Goal: Check status: Check status

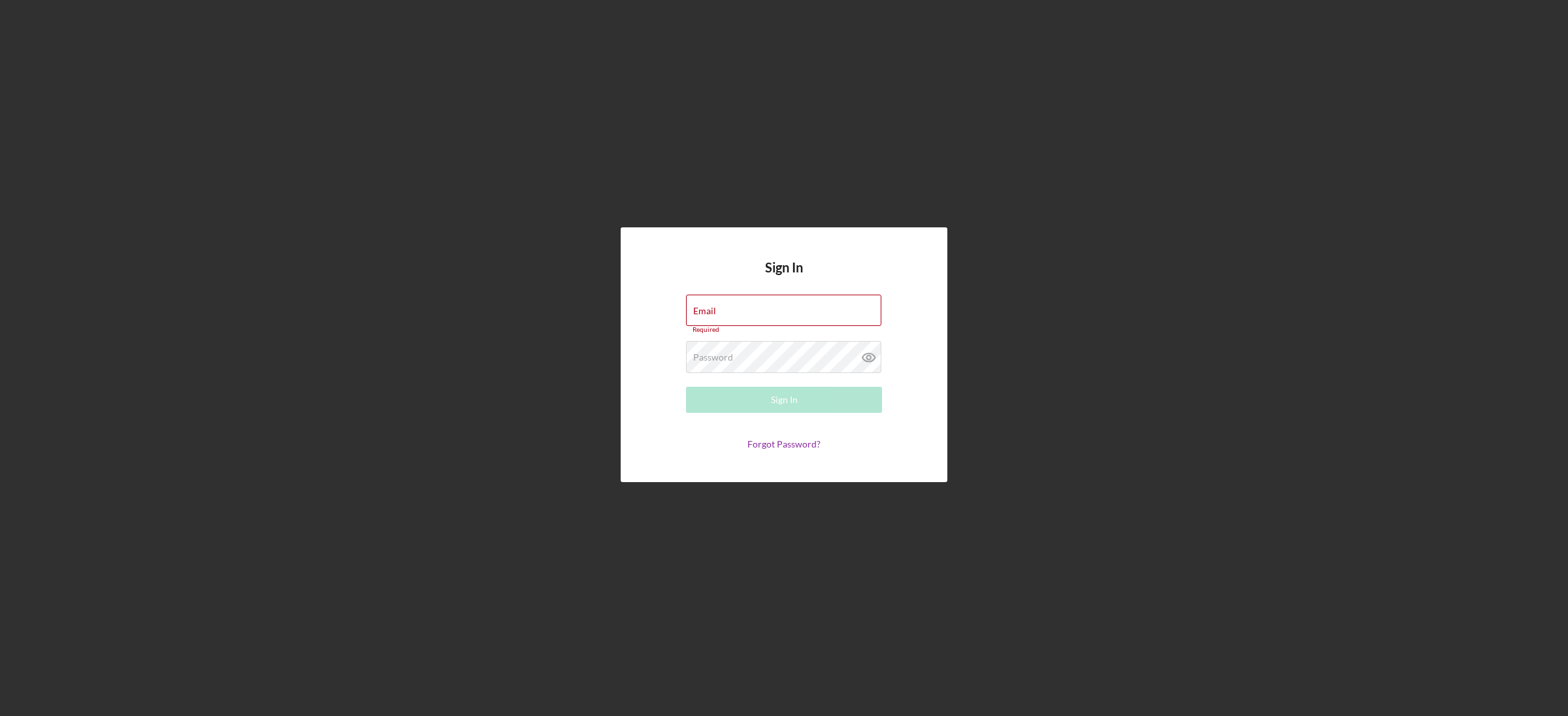
type input "[EMAIL_ADDRESS][DOMAIN_NAME]"
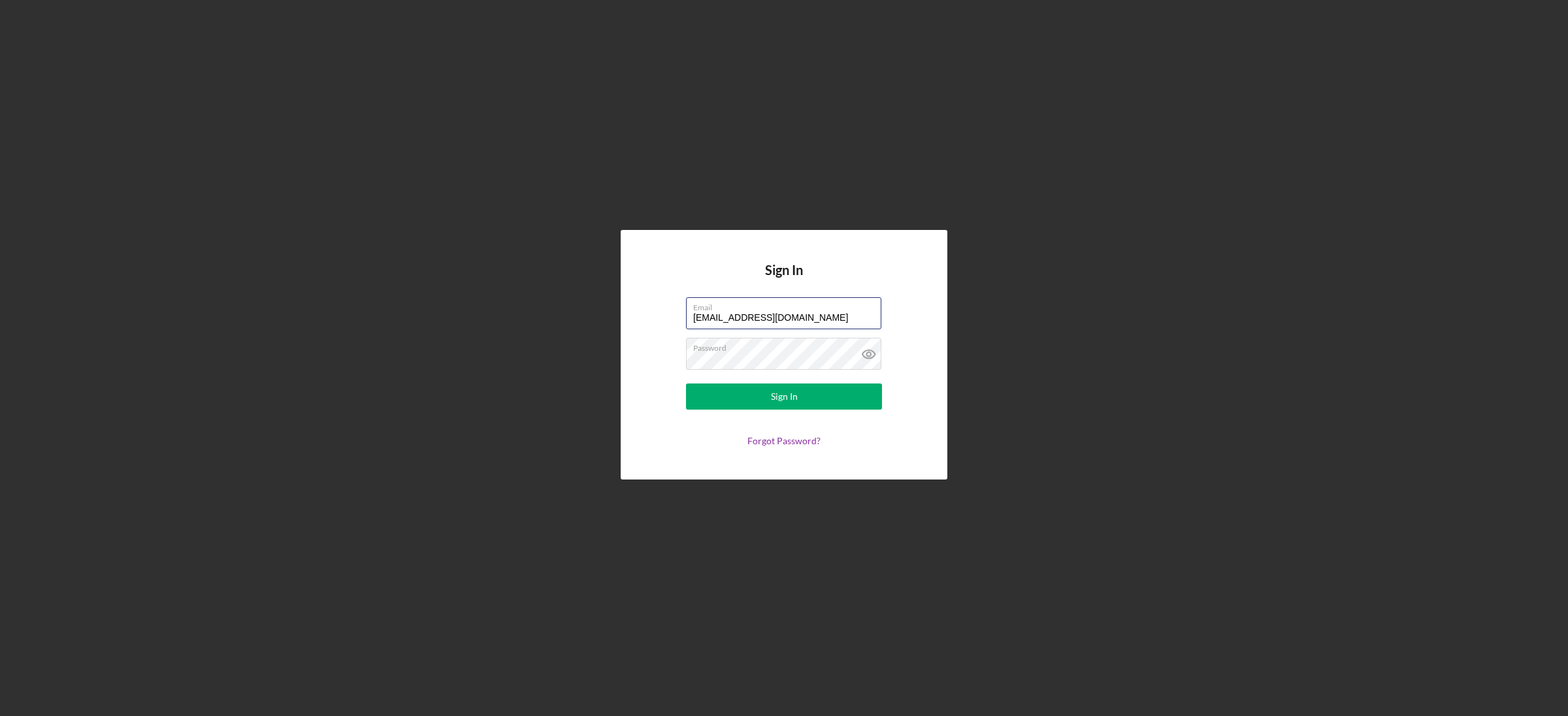
click at [686, 384] on button "Sign In" at bounding box center [784, 396] width 196 height 26
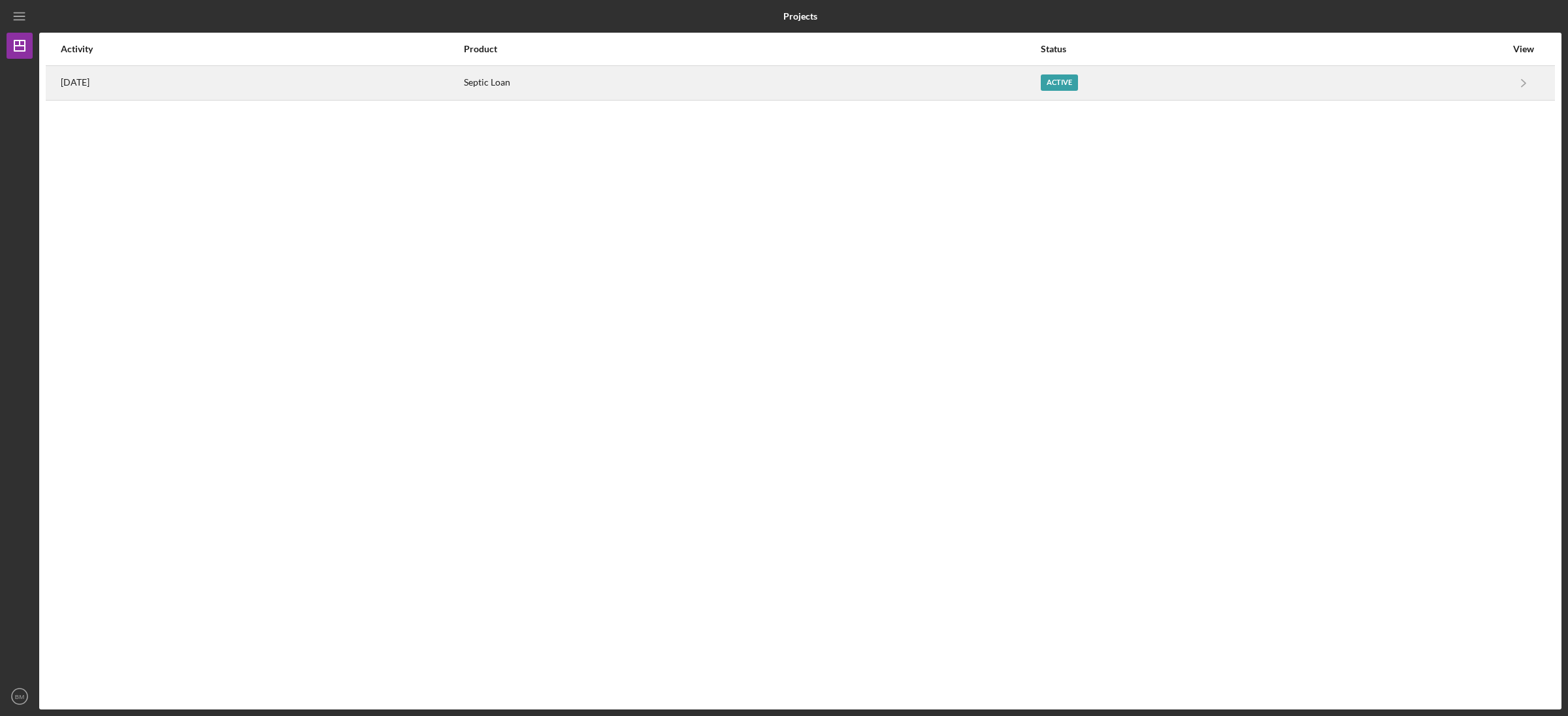
click at [859, 94] on div "Septic Loan" at bounding box center [752, 83] width 575 height 33
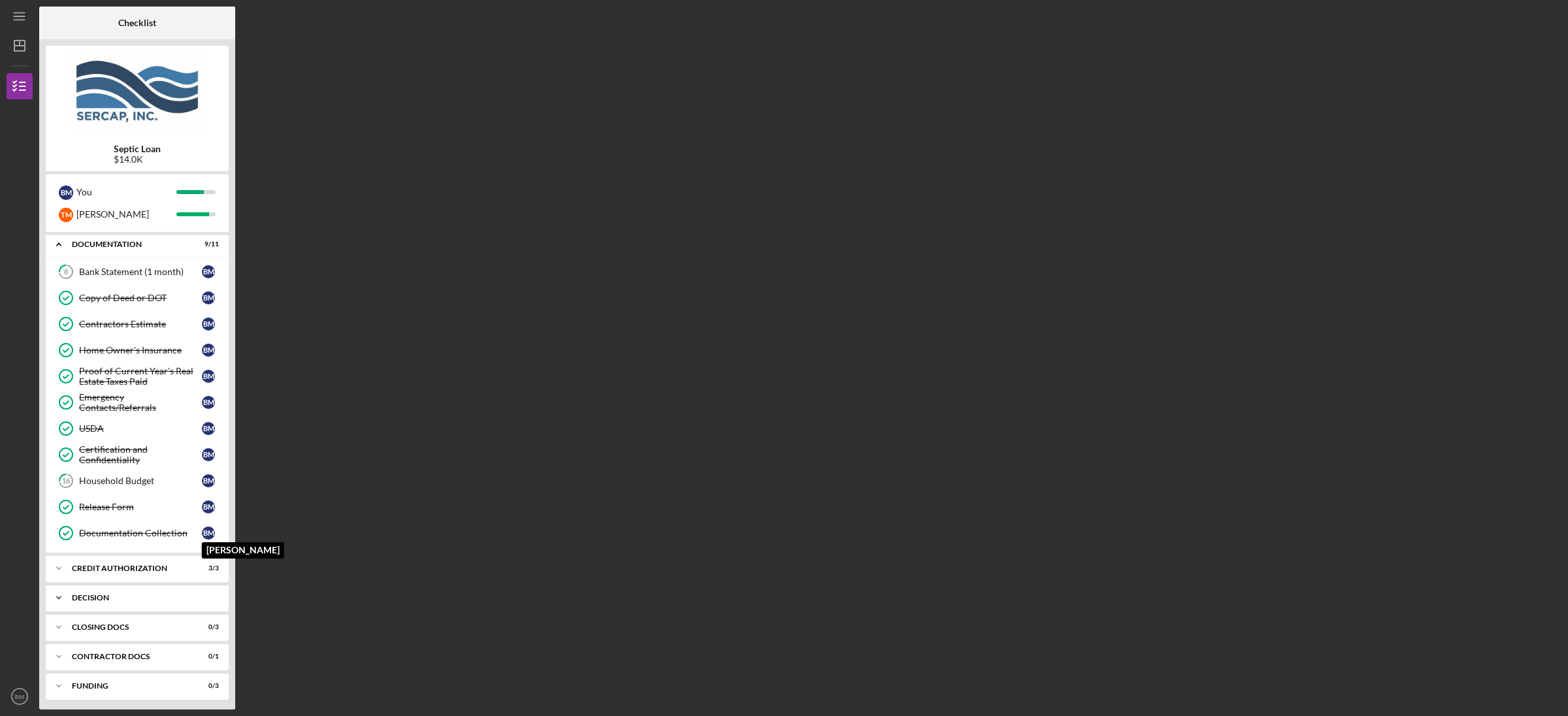
scroll to position [39, 0]
click at [135, 622] on div "CLOSING DOCS" at bounding box center [142, 624] width 141 height 8
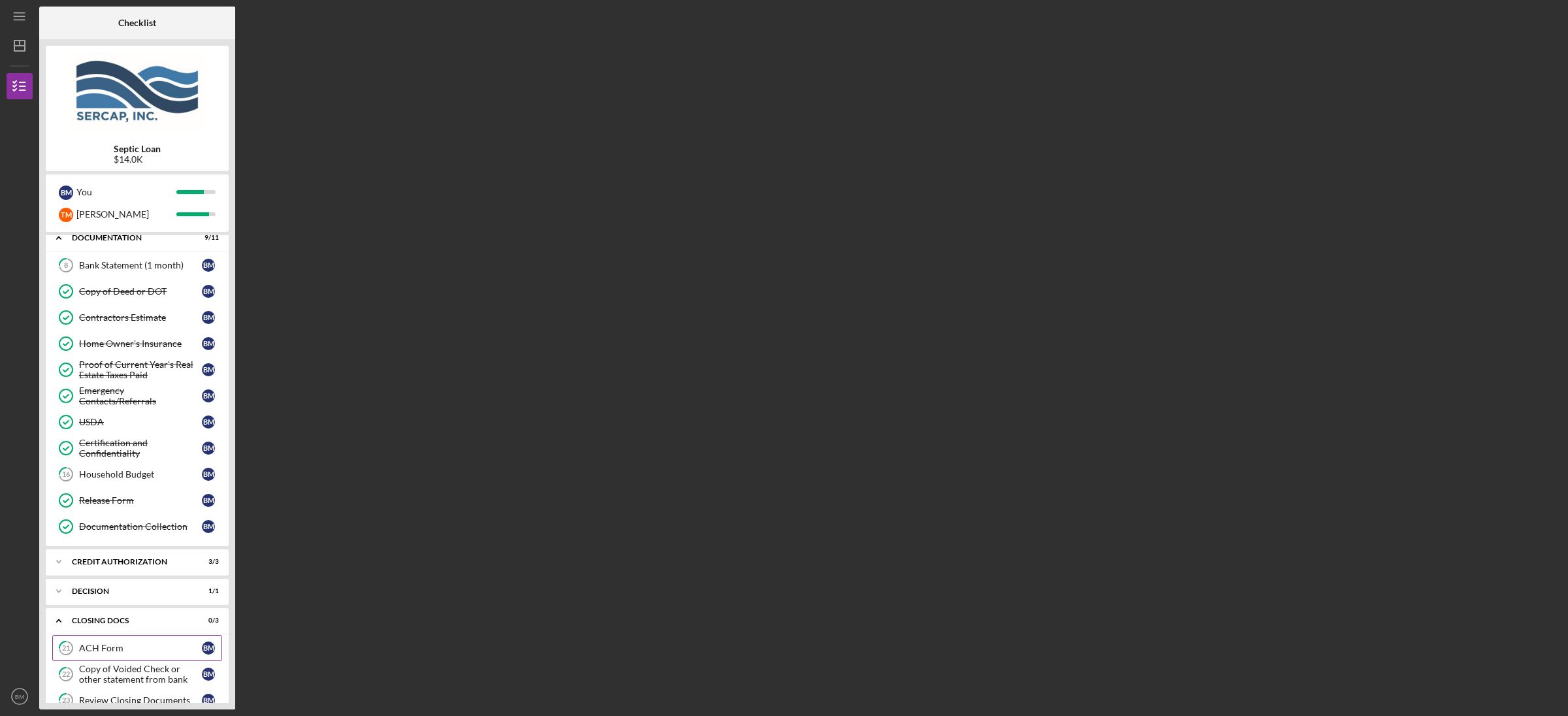
click at [132, 654] on div "ACH Form" at bounding box center [140, 648] width 123 height 10
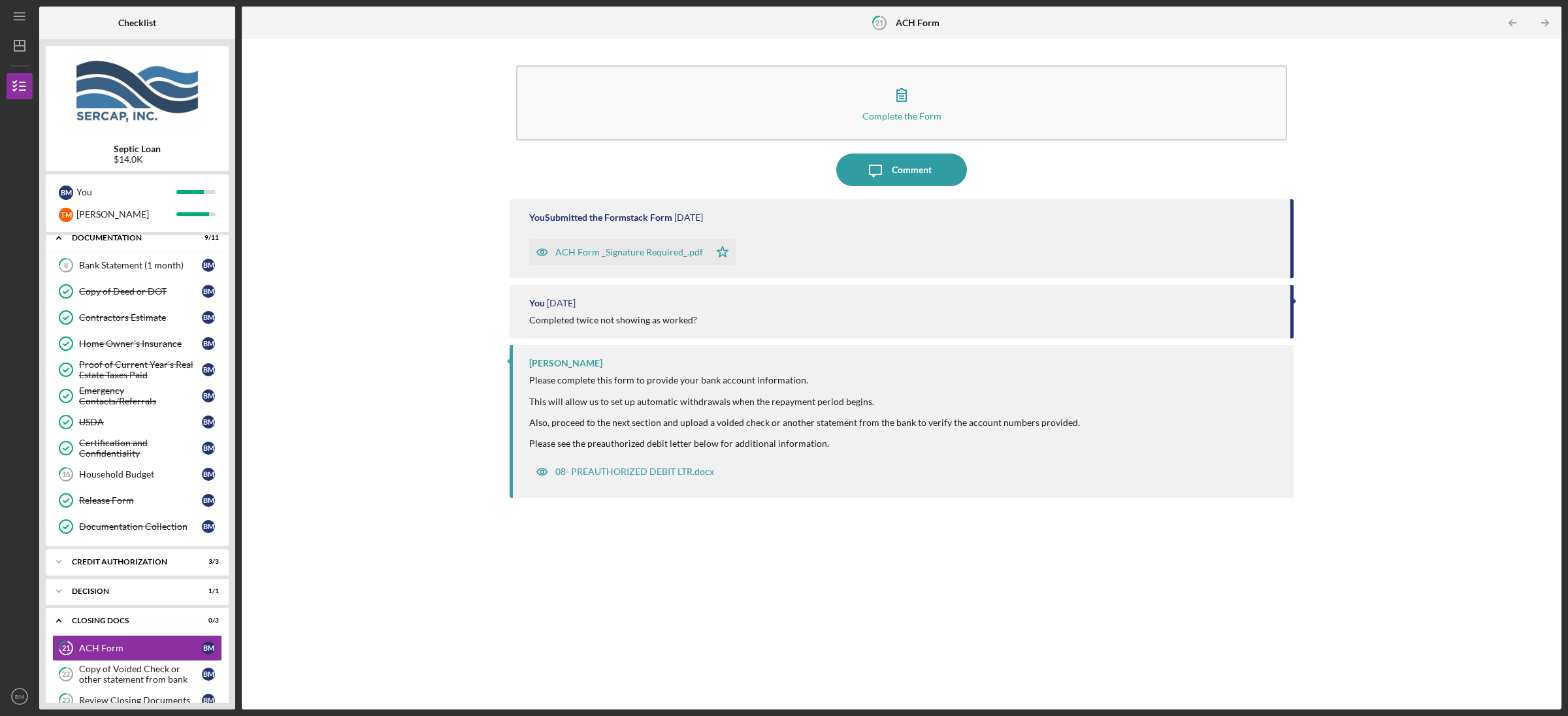
click at [633, 251] on div "ACH Form _Signature Required_.pdf" at bounding box center [629, 252] width 148 height 10
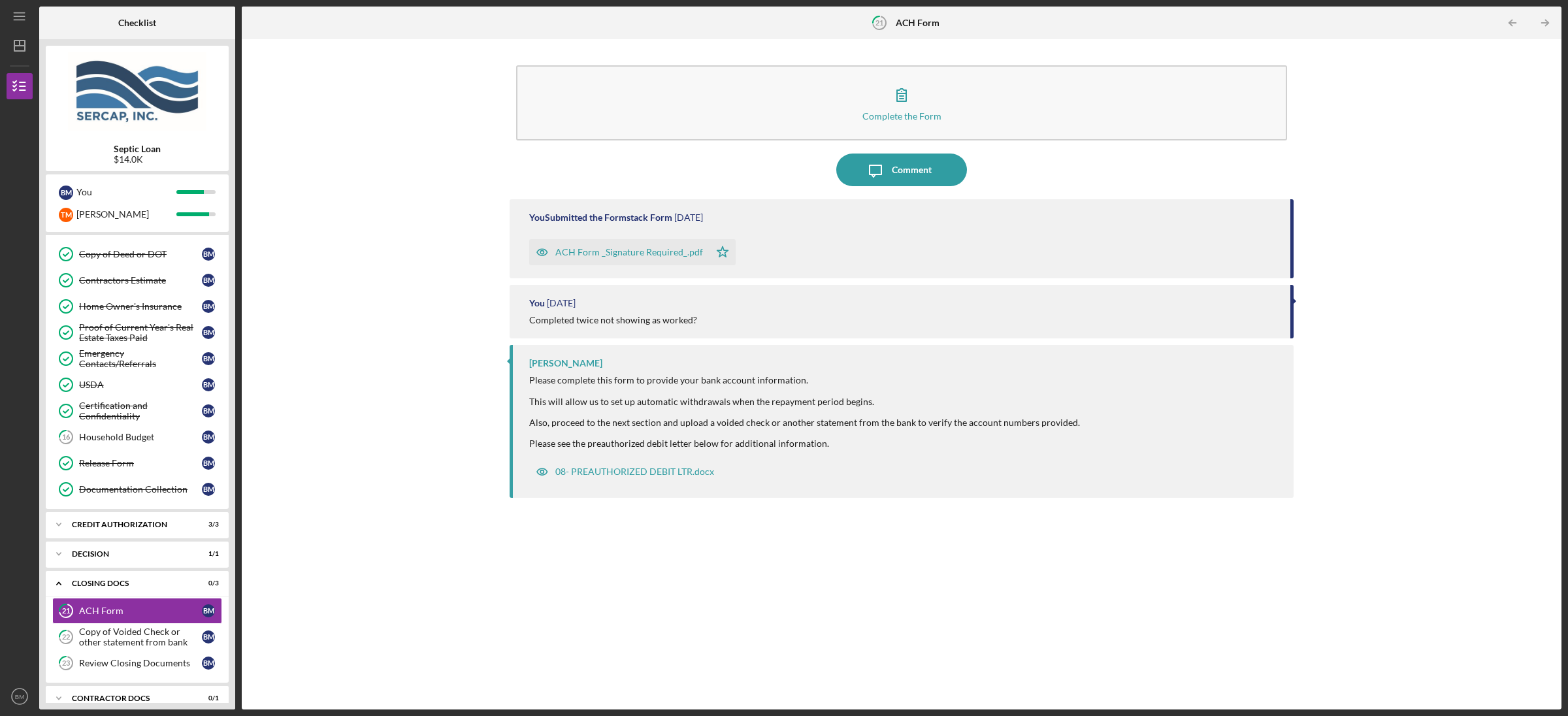
scroll to position [125, 0]
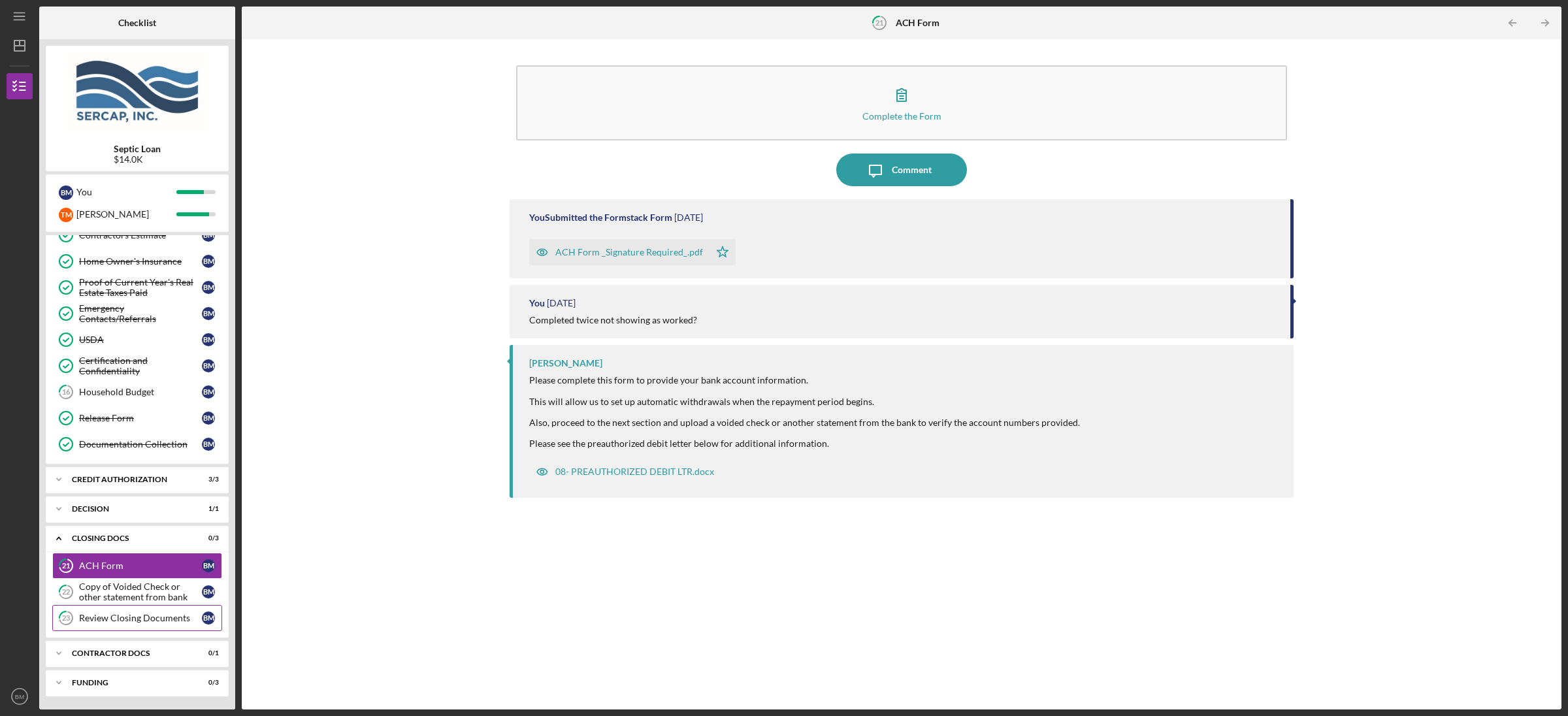
click at [154, 613] on div "Review Closing Documents" at bounding box center [140, 618] width 123 height 10
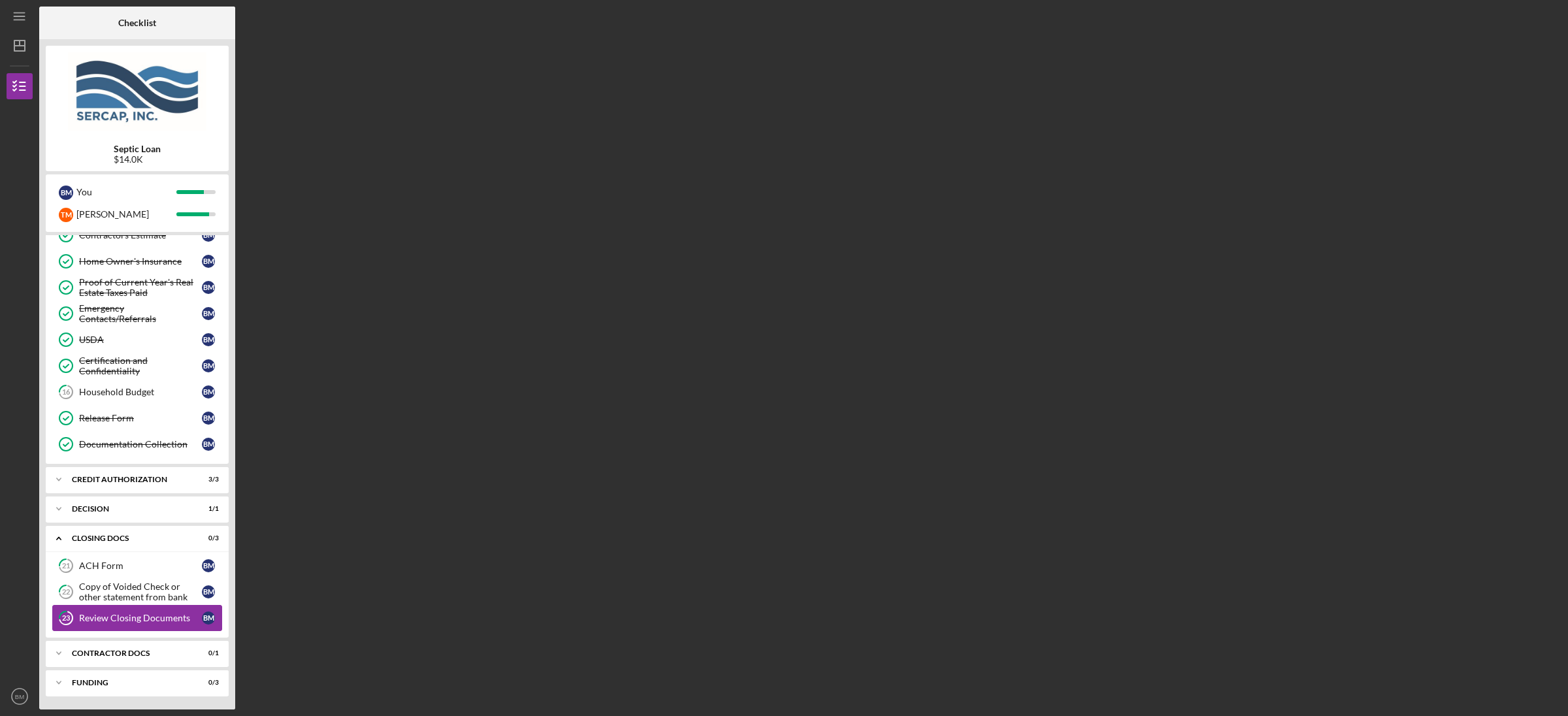
scroll to position [126, 0]
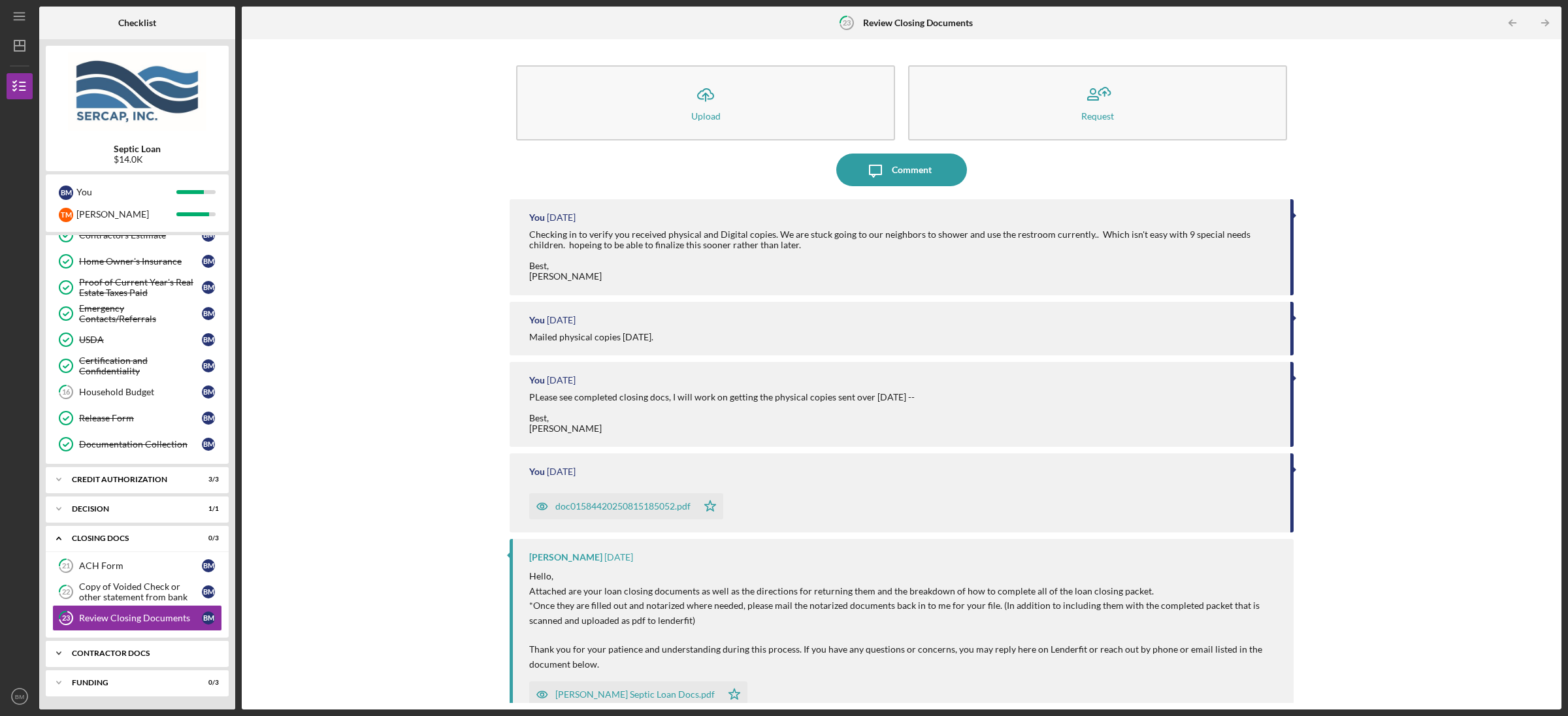
click at [152, 656] on div "Contractor Docs" at bounding box center [142, 653] width 141 height 8
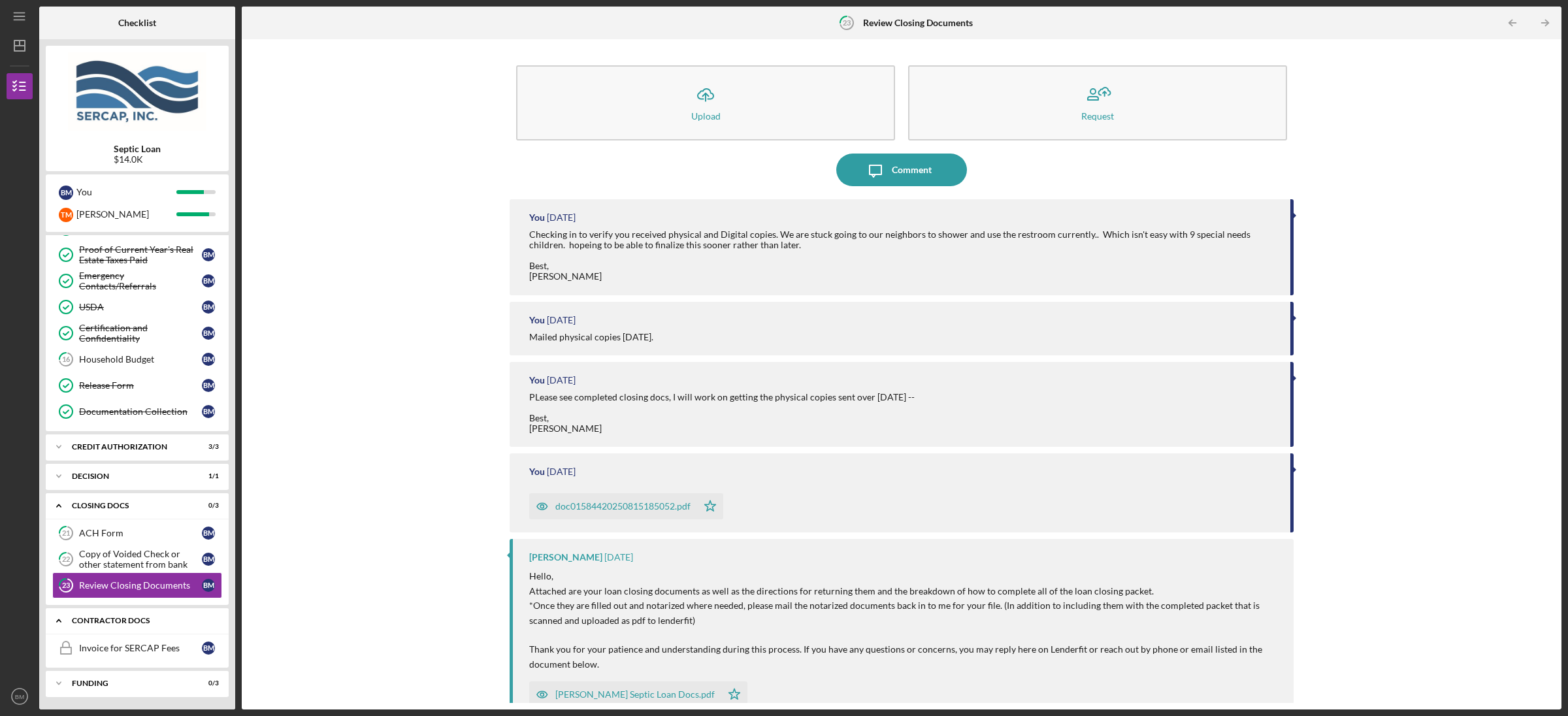
scroll to position [160, 0]
click at [152, 653] on link "Invoice for SERCAP Fees Invoice for SERCAP Fees B M" at bounding box center [137, 647] width 170 height 26
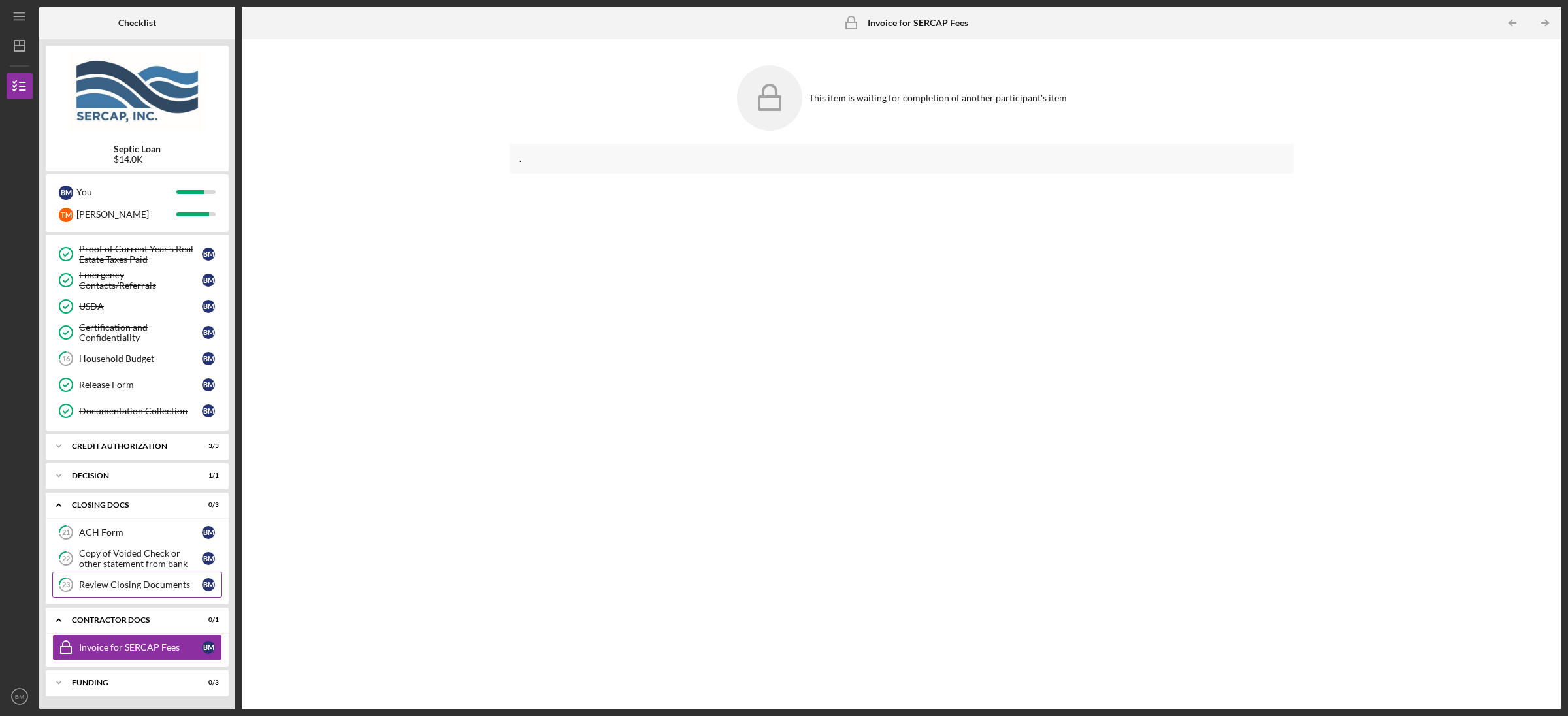
click at [158, 585] on div "Review Closing Documents" at bounding box center [140, 584] width 123 height 10
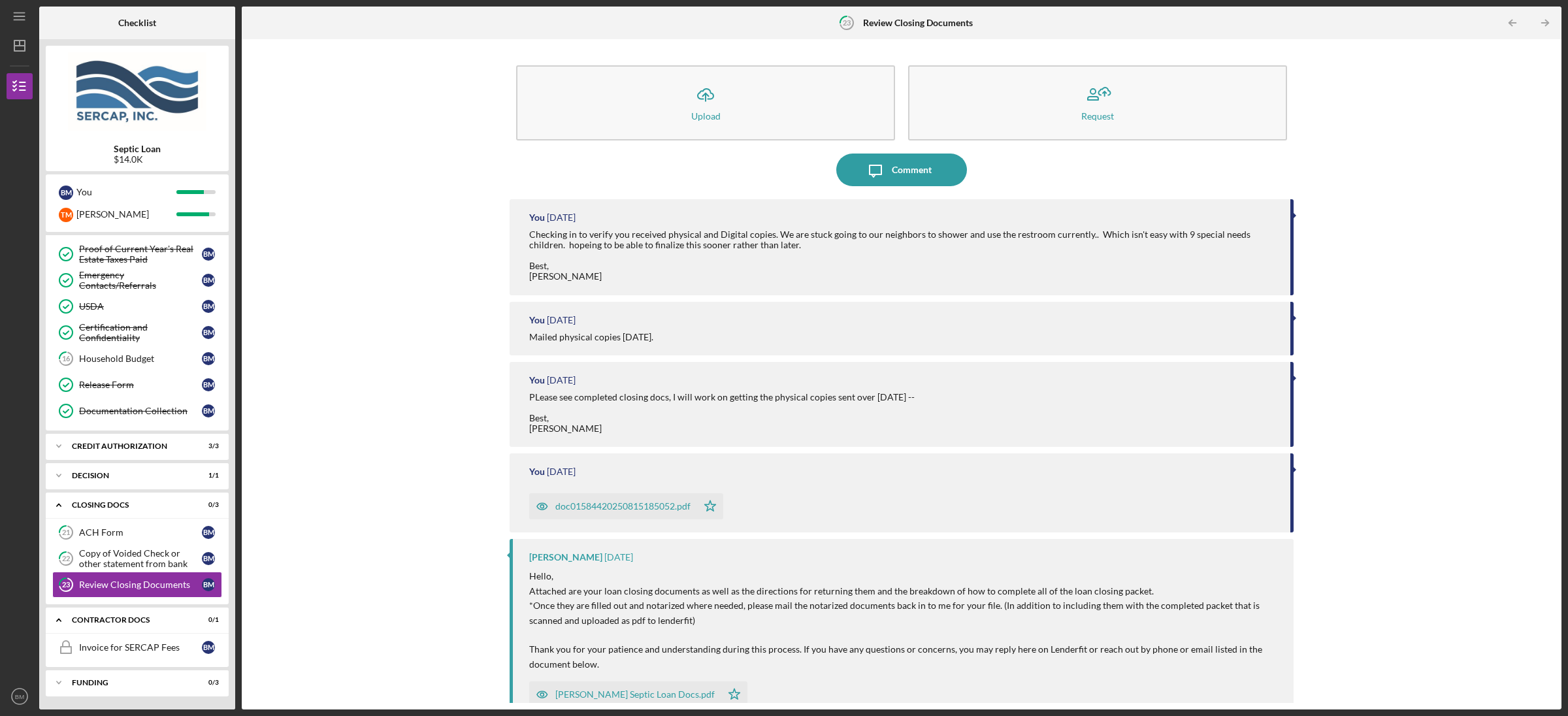
click at [596, 503] on div "doc01584420250815185052.pdf" at bounding box center [623, 506] width 135 height 10
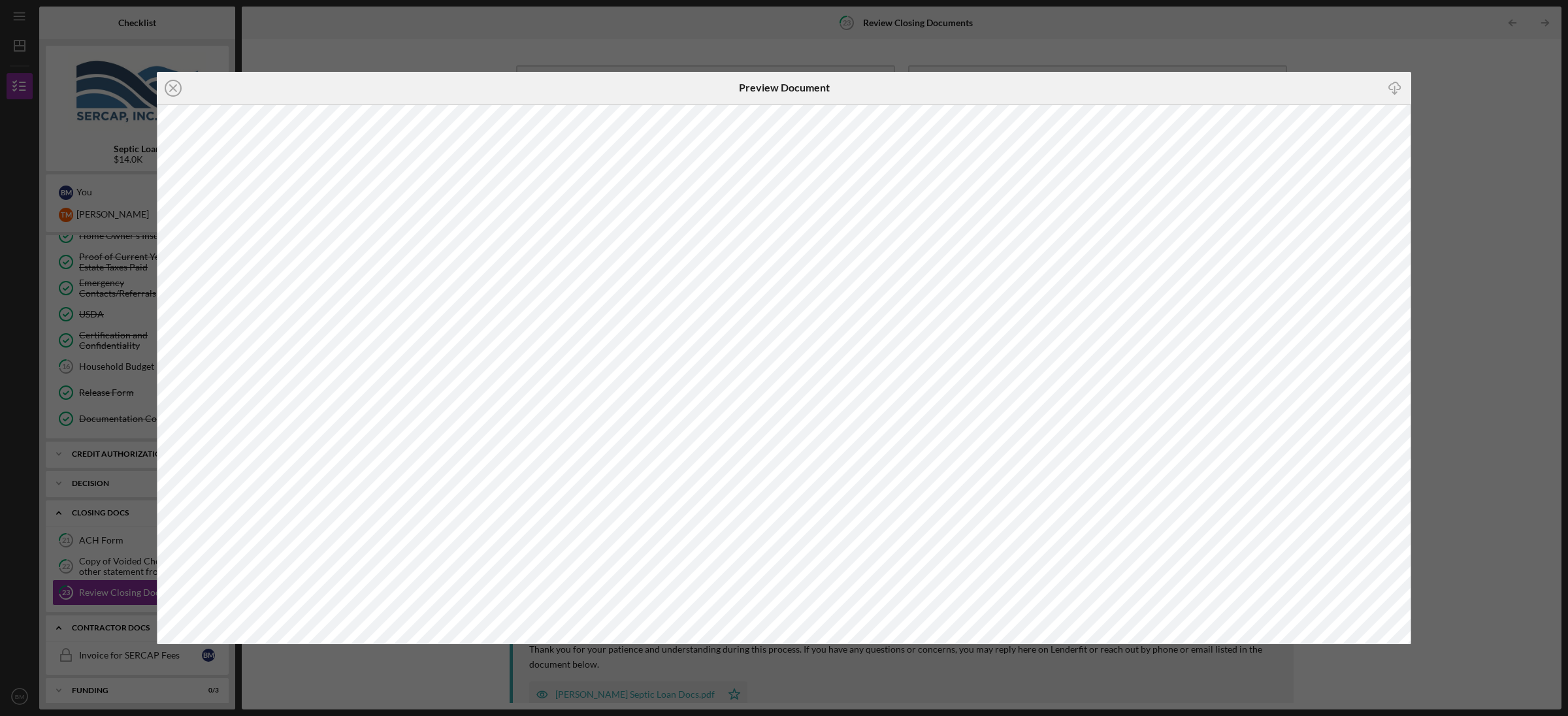
scroll to position [46, 0]
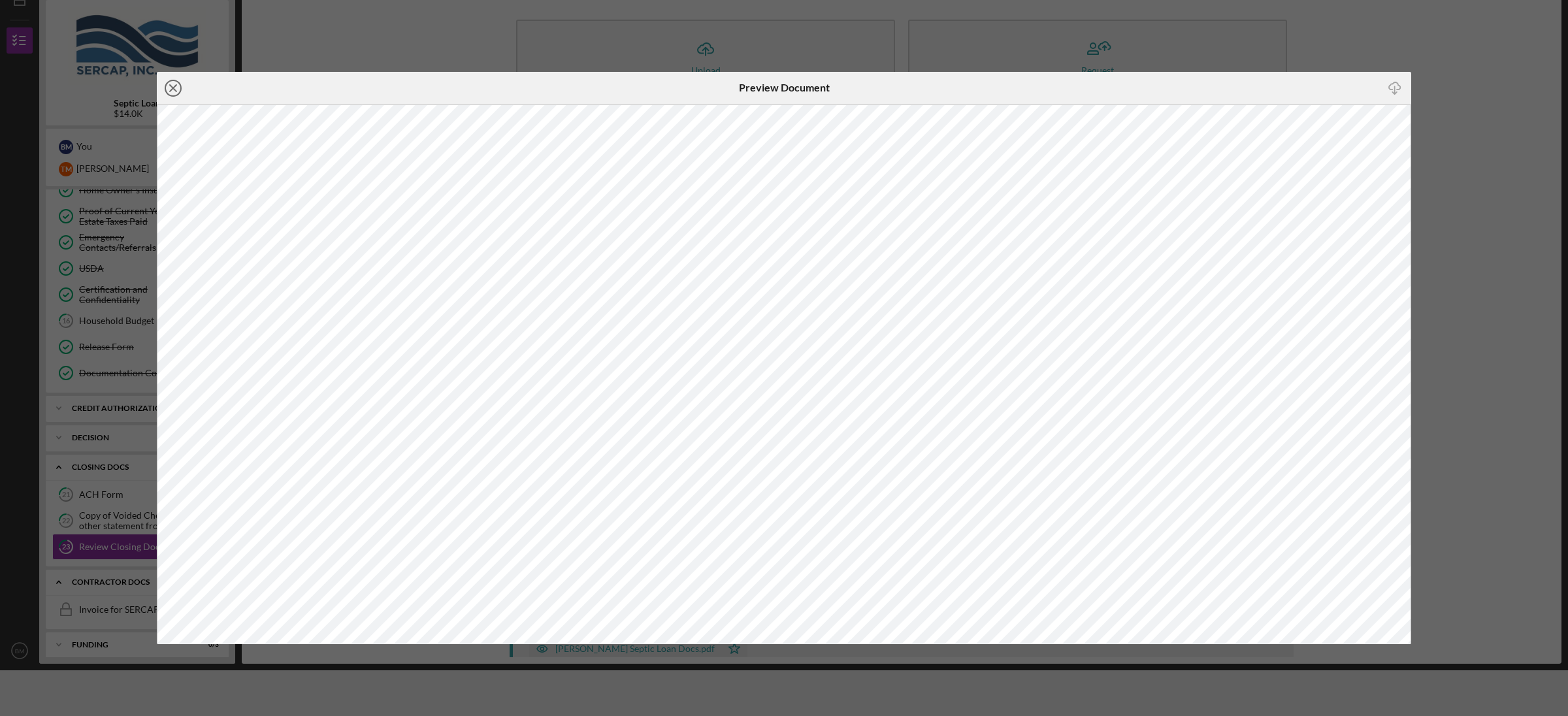
click at [175, 91] on icon "Icon/Close" at bounding box center [173, 88] width 33 height 33
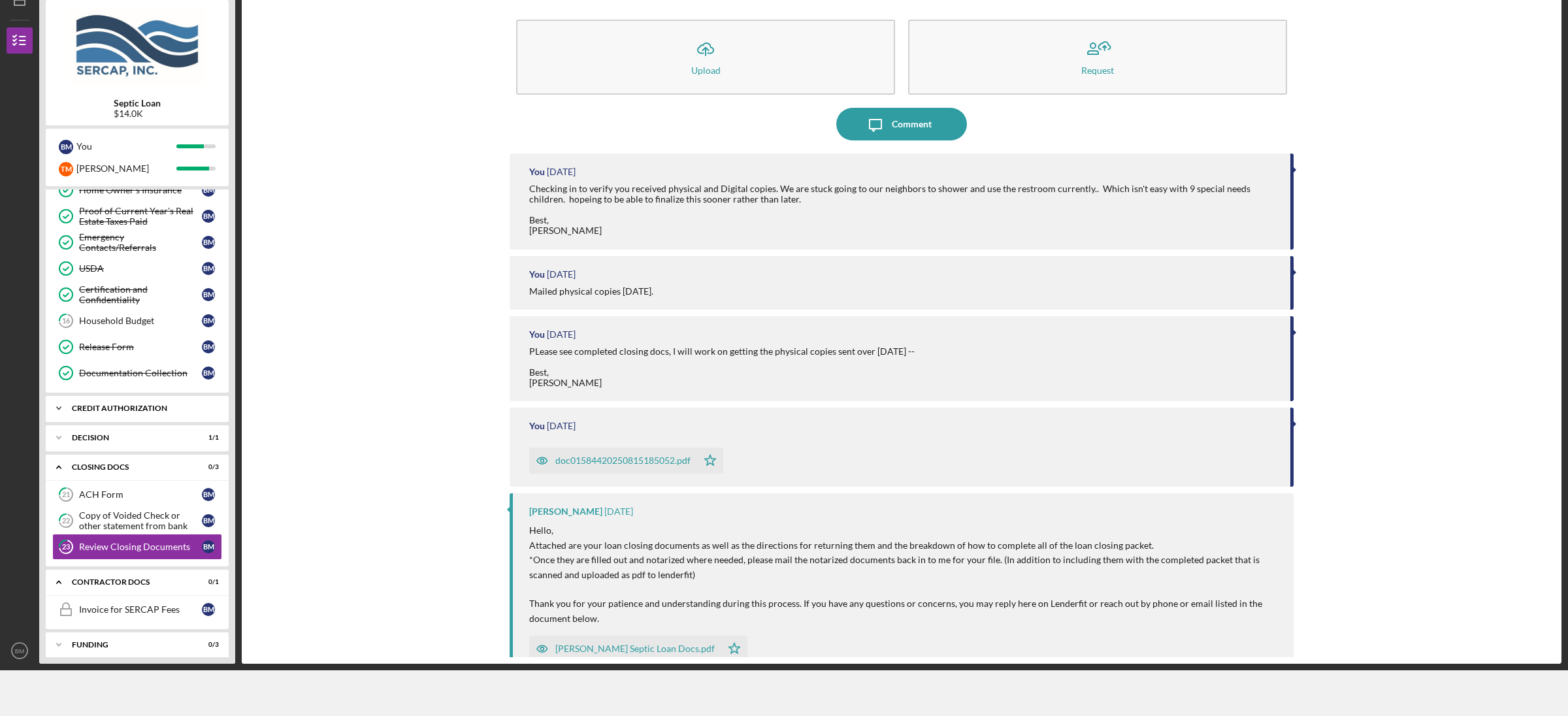
click at [125, 416] on div "Icon/Expander CREDIT AUTHORIZATION 3 / 3" at bounding box center [138, 408] width 183 height 26
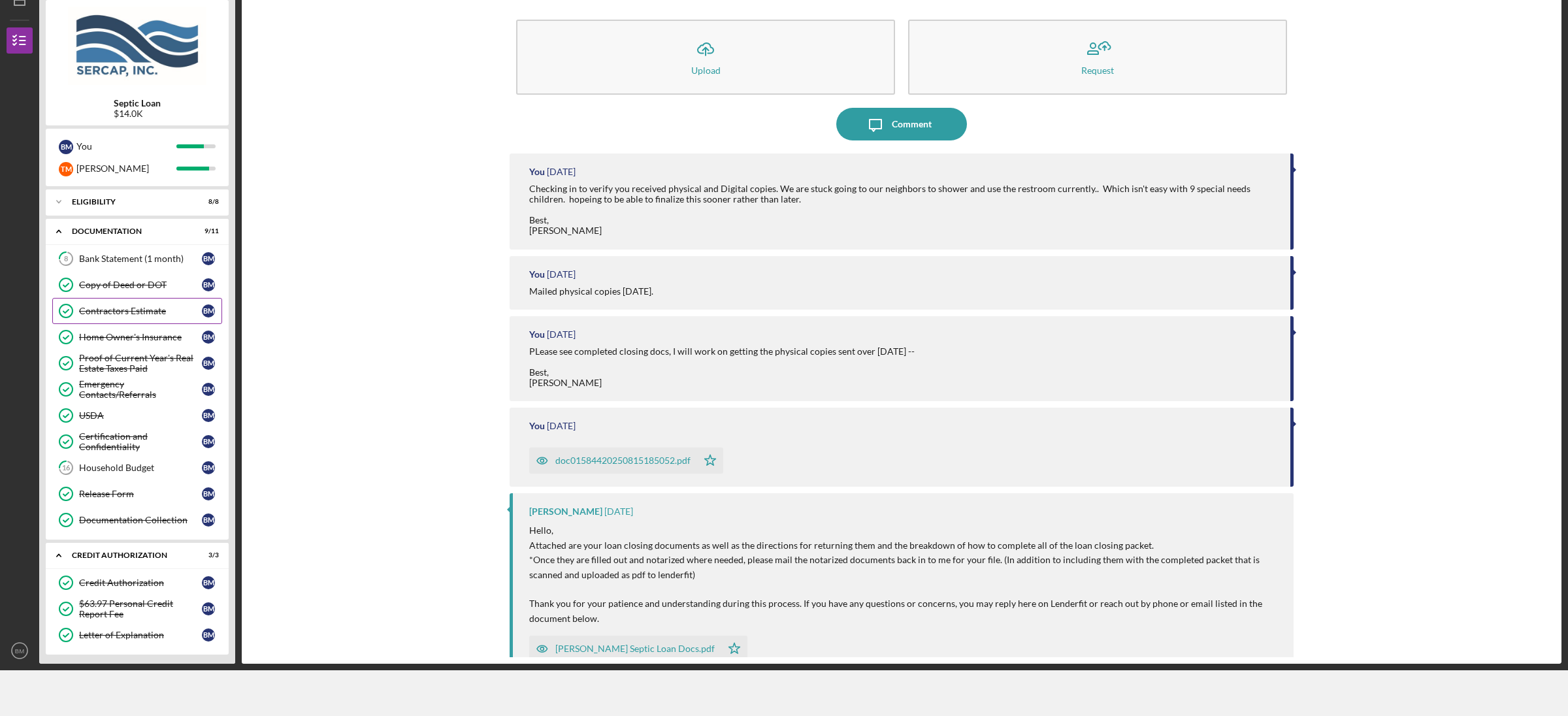
click at [143, 312] on div "Contractors Estimate" at bounding box center [140, 311] width 123 height 10
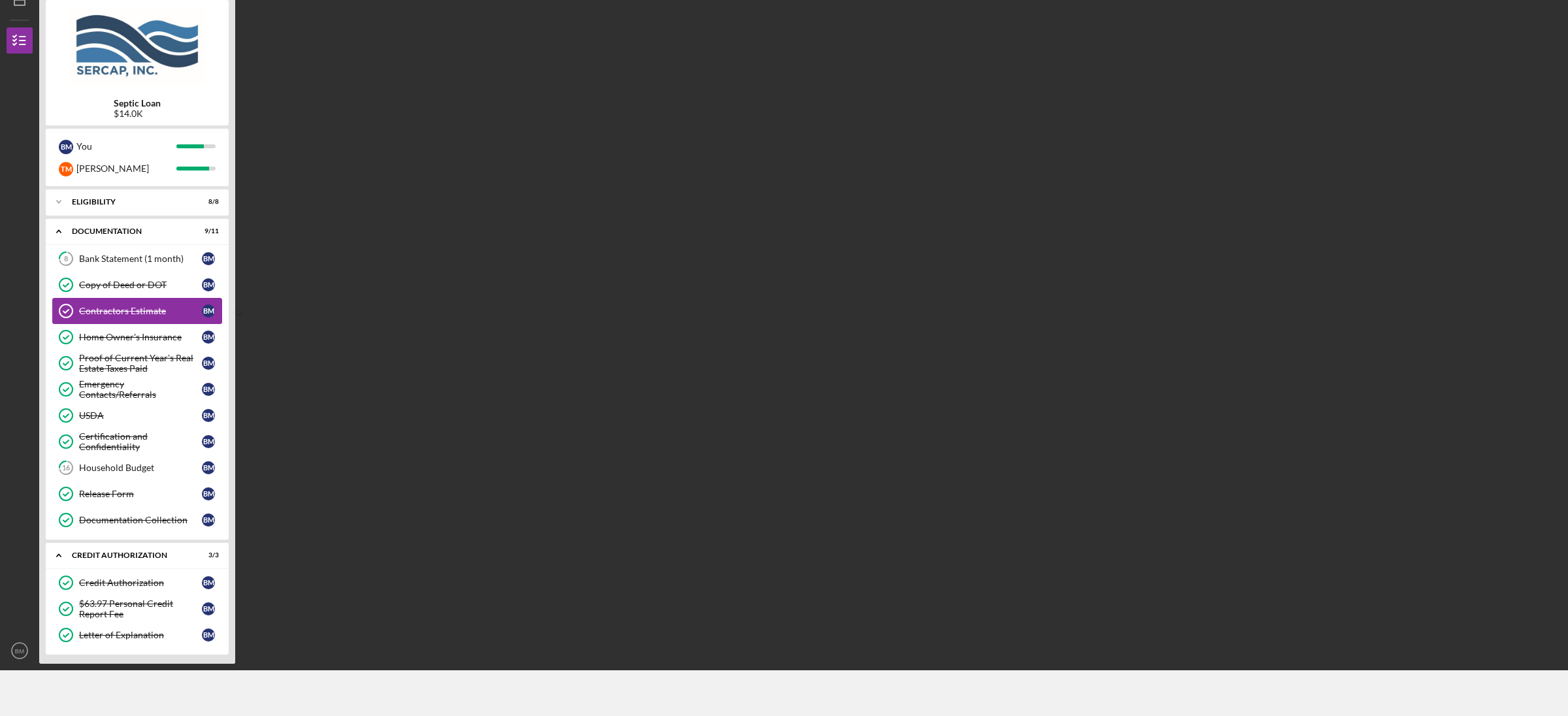
click at [142, 311] on div "Contractors Estimate" at bounding box center [140, 311] width 123 height 10
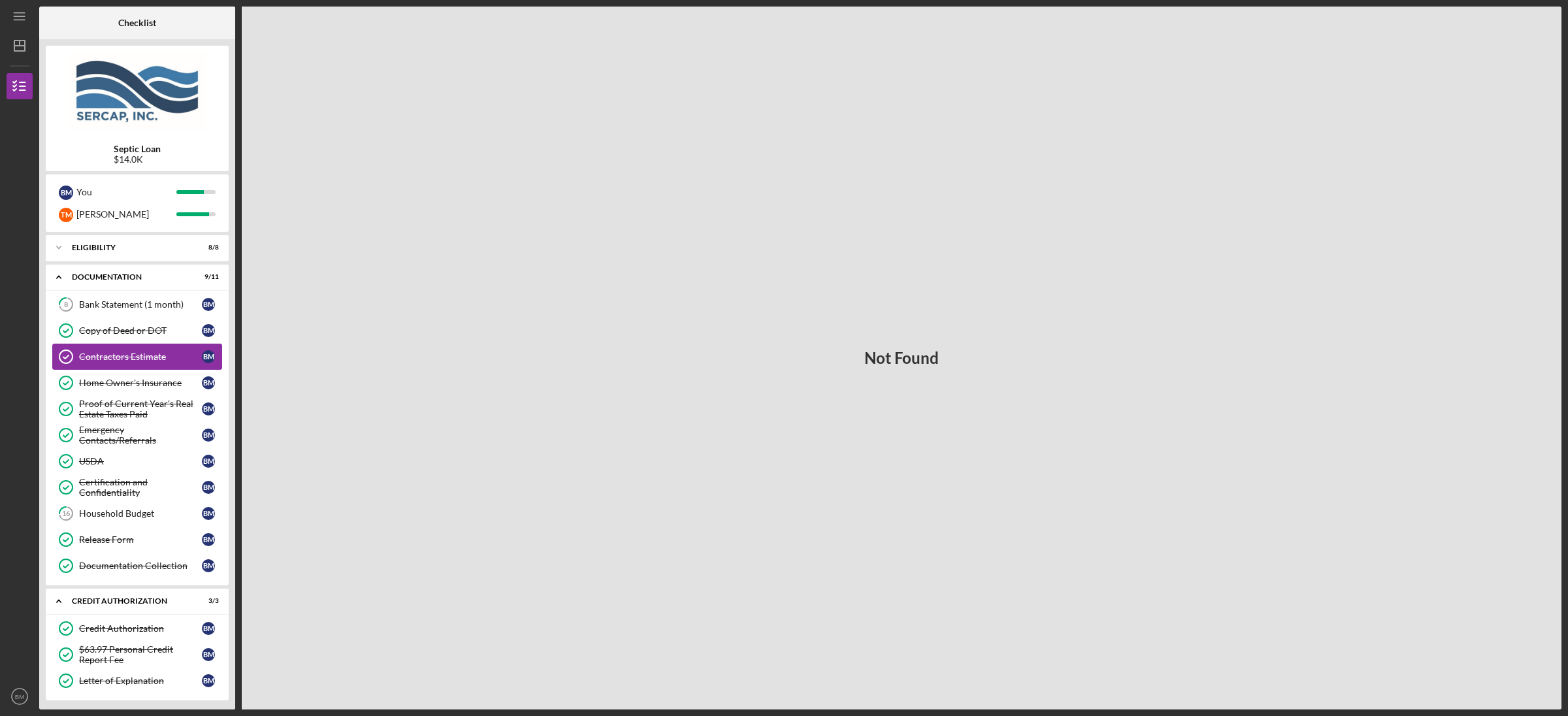
click at [140, 348] on link "Contractors Estimate Contractors Estimate B M" at bounding box center [137, 356] width 170 height 26
click at [9, 687] on icon "BM" at bounding box center [19, 697] width 26 height 33
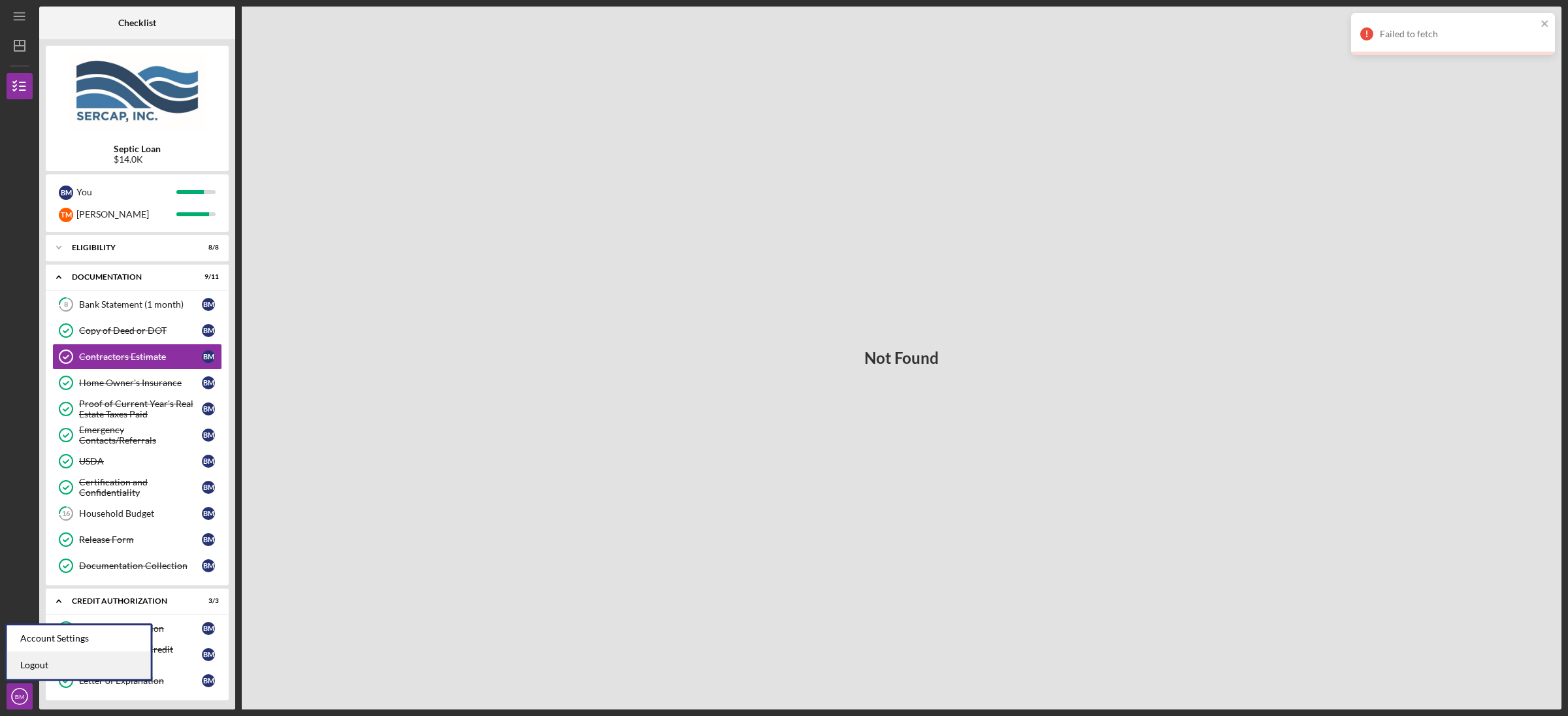
click at [53, 667] on link "Logout" at bounding box center [79, 665] width 143 height 27
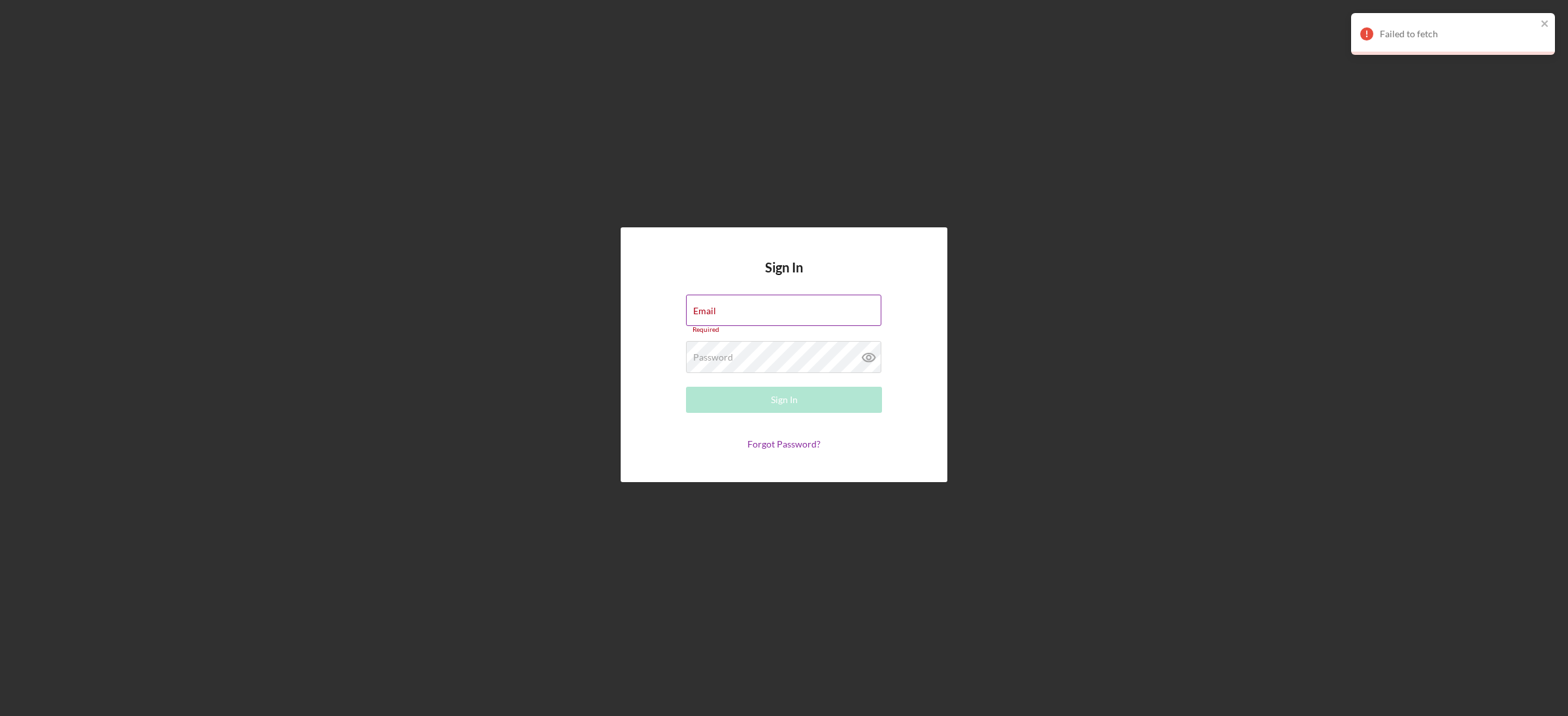
type input "[EMAIL_ADDRESS][DOMAIN_NAME]"
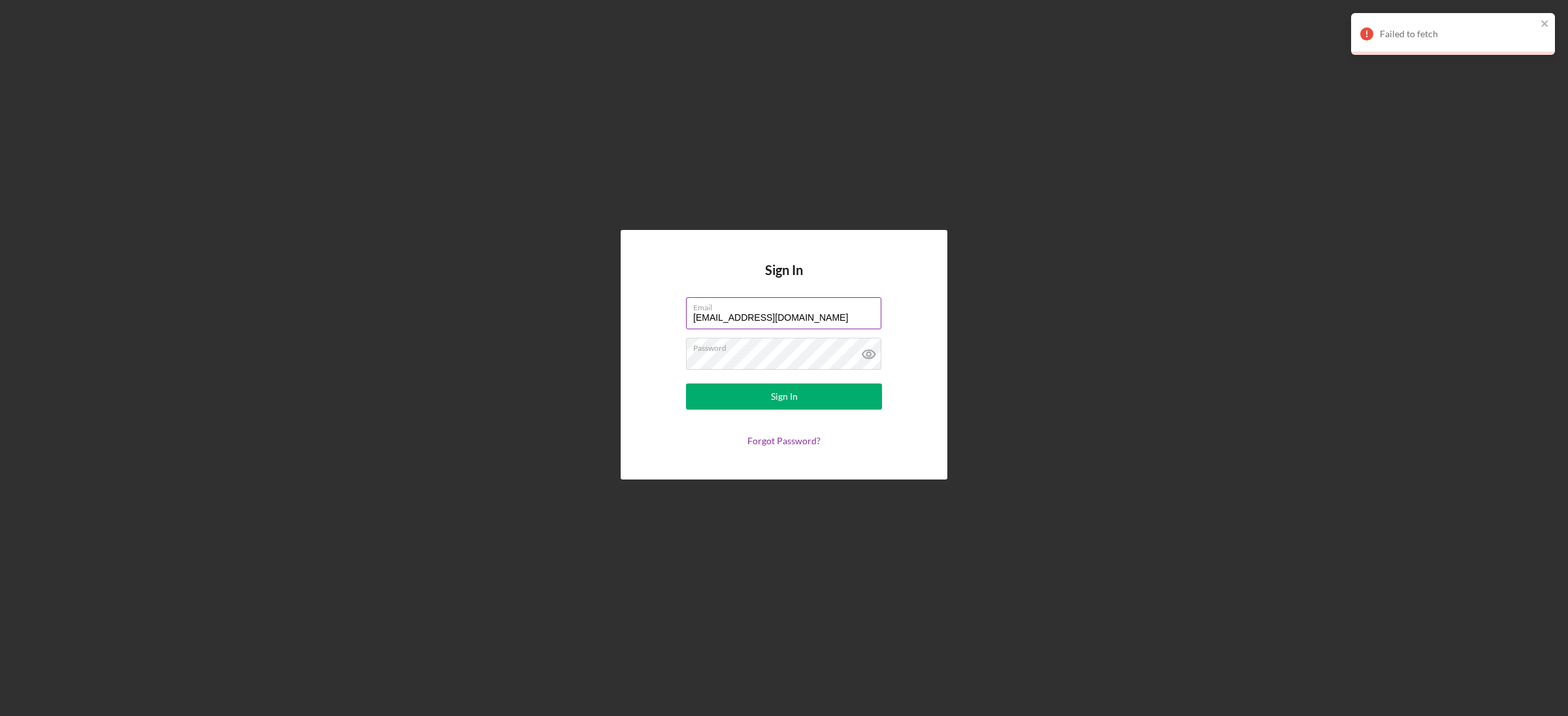
click at [686, 384] on button "Sign In" at bounding box center [784, 396] width 196 height 26
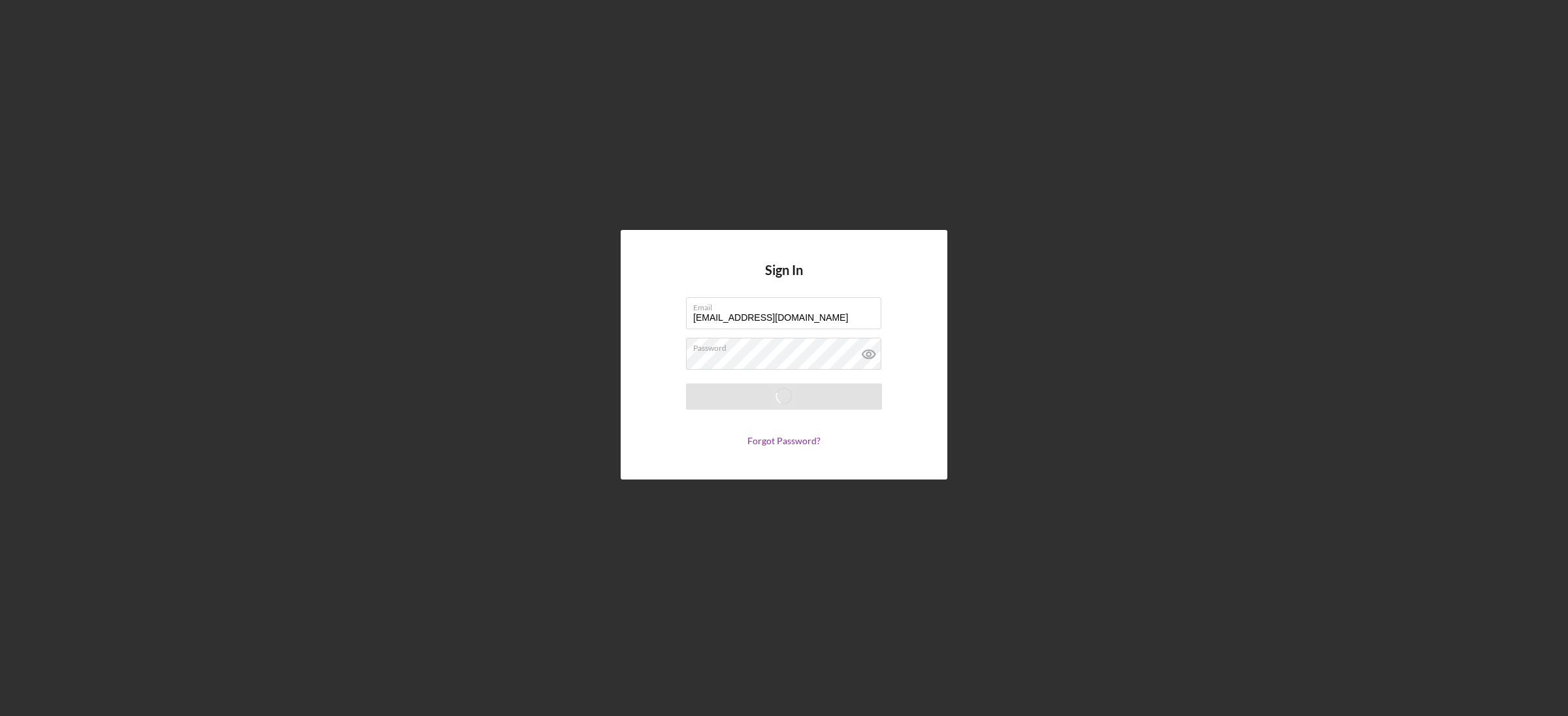
drag, startPoint x: 732, startPoint y: 83, endPoint x: 734, endPoint y: 28, distance: 55.0
click at [737, 86] on div "Sign In Email themoyerfam2021@gmail.com Password Saving Forgot Password?" at bounding box center [784, 355] width 1555 height 709
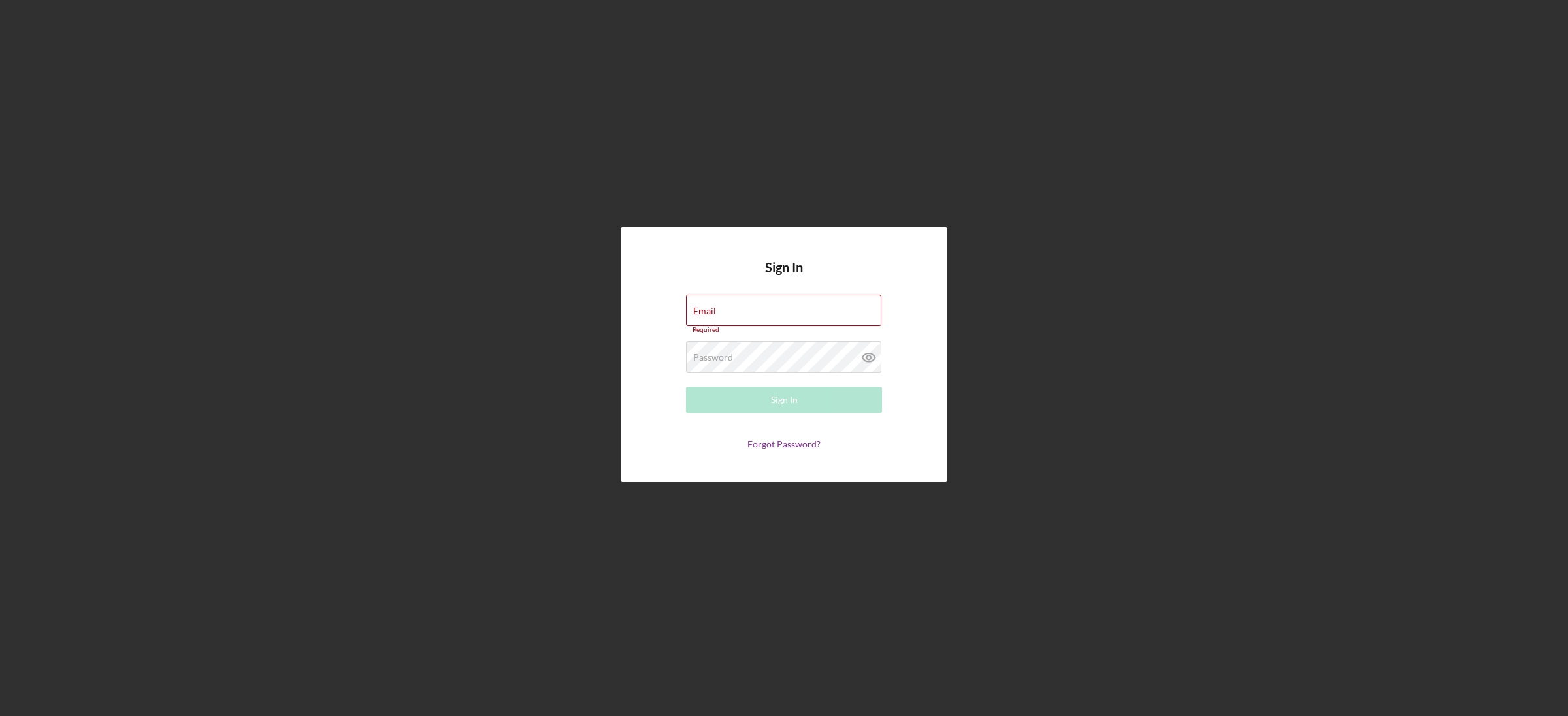
type input "[EMAIL_ADDRESS][DOMAIN_NAME]"
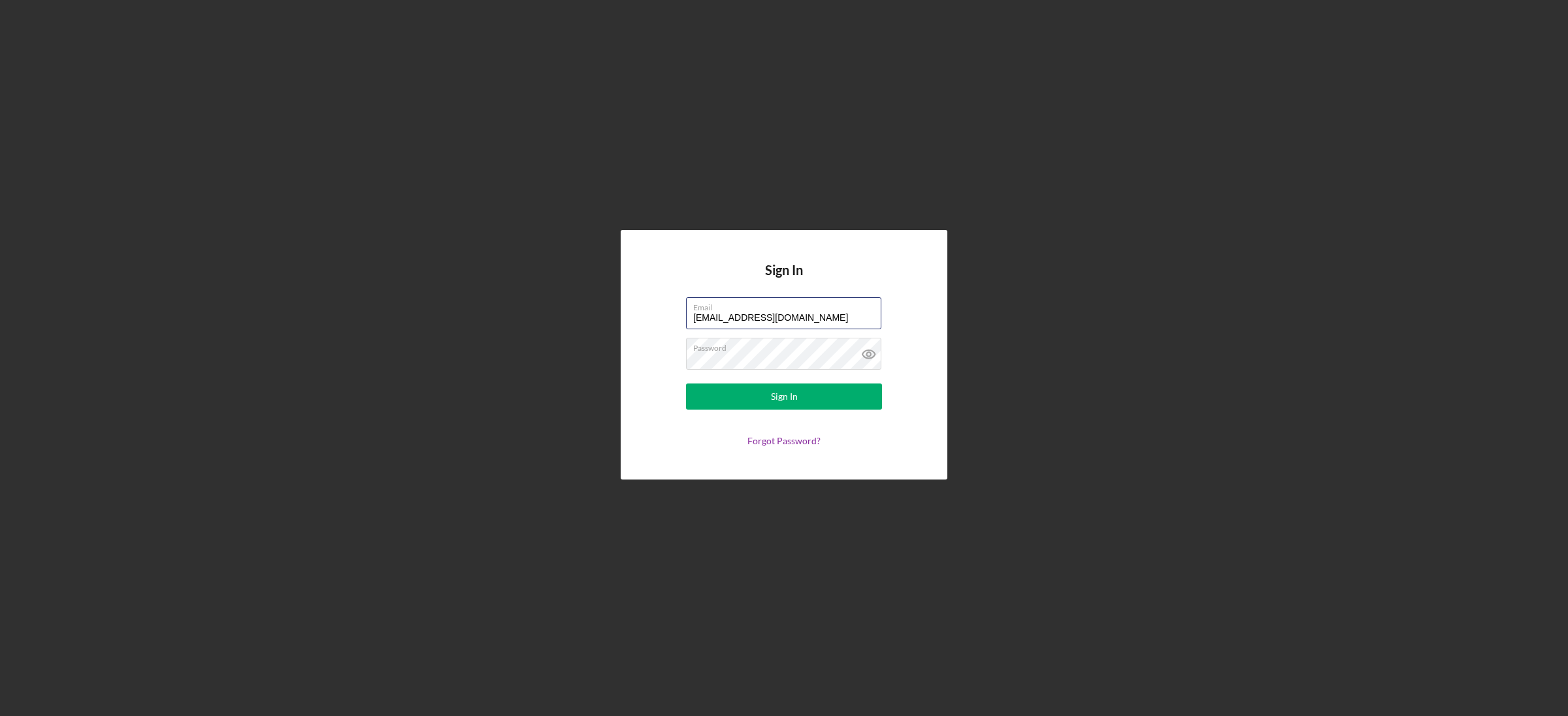
click at [686, 384] on button "Sign In" at bounding box center [784, 396] width 196 height 26
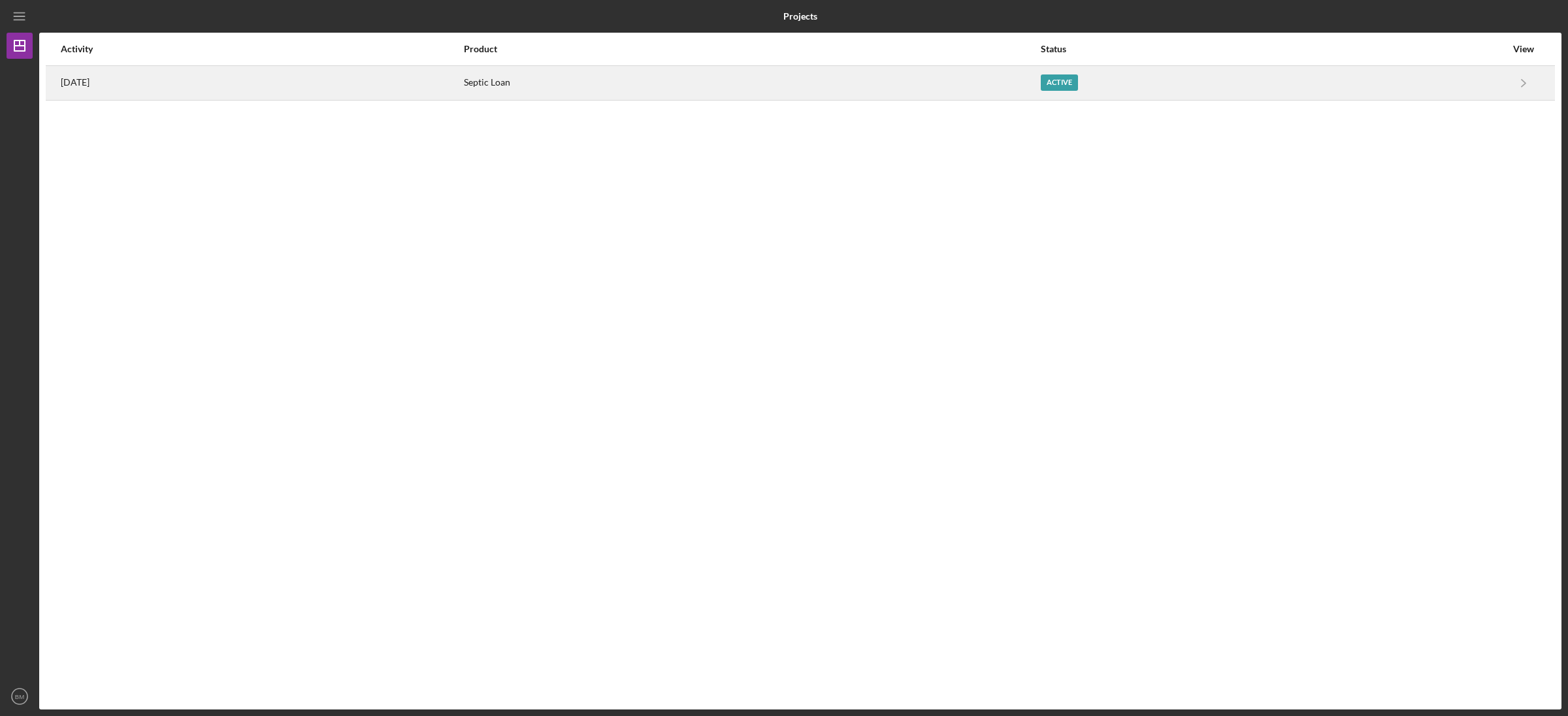
click at [887, 83] on div "Septic Loan" at bounding box center [752, 83] width 575 height 33
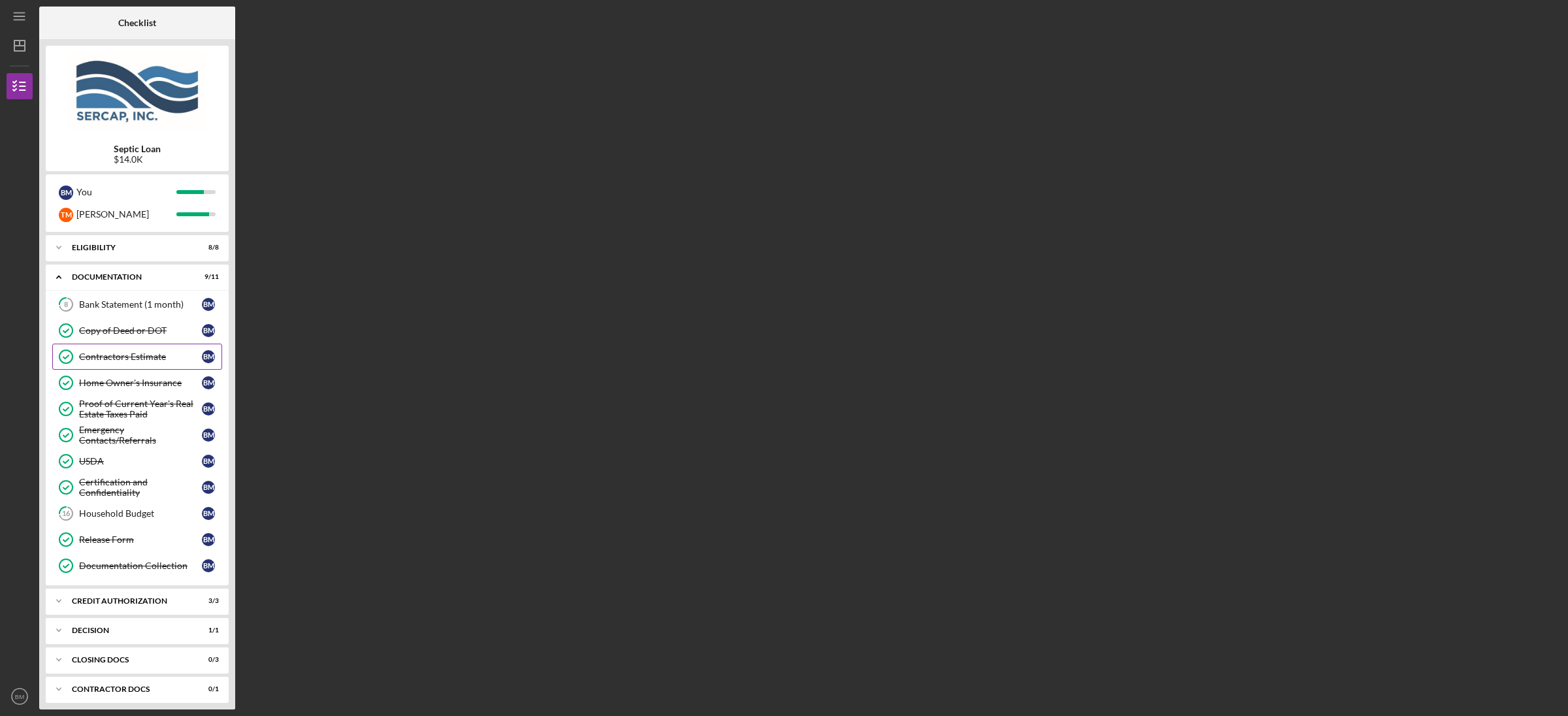
click at [124, 364] on link "Contractors Estimate Contractors Estimate B M" at bounding box center [137, 356] width 170 height 26
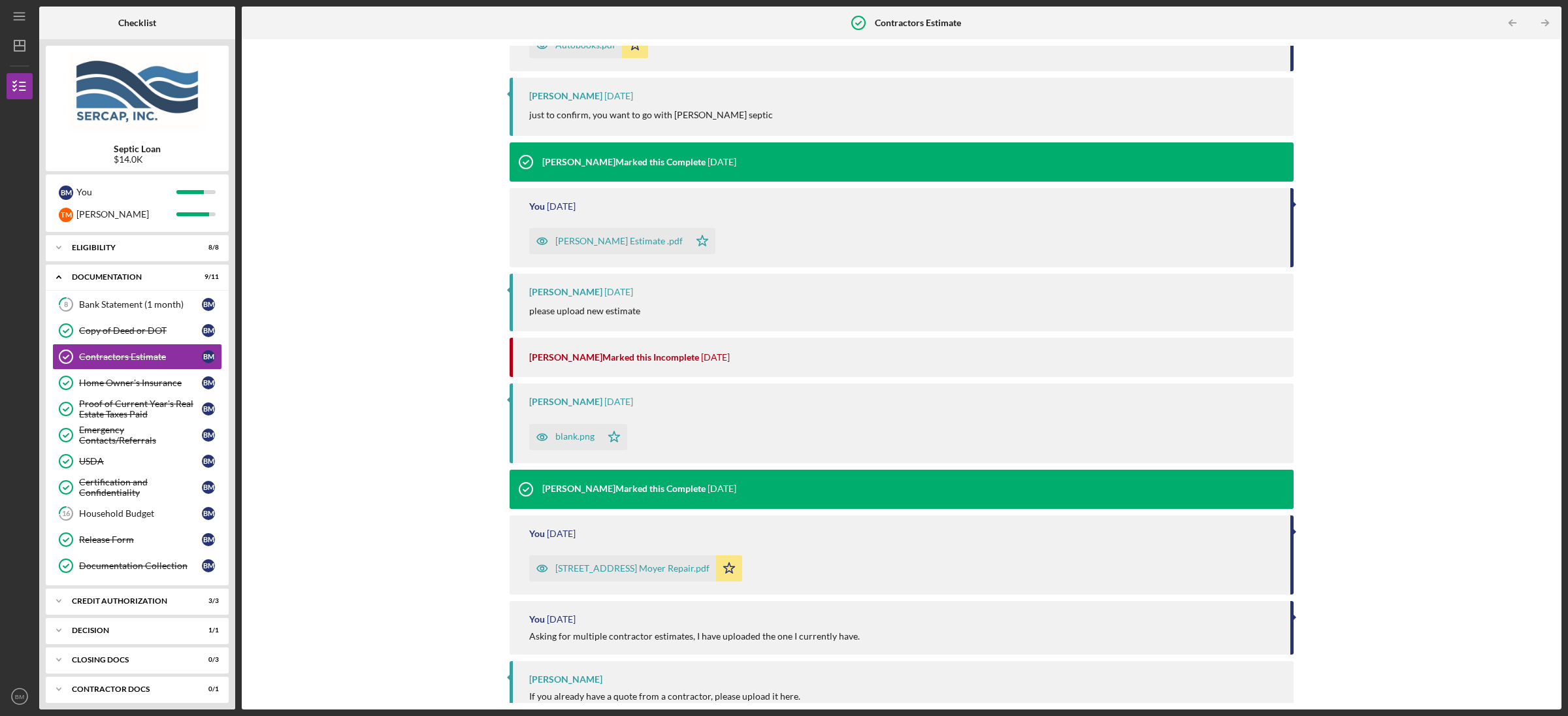
scroll to position [138, 0]
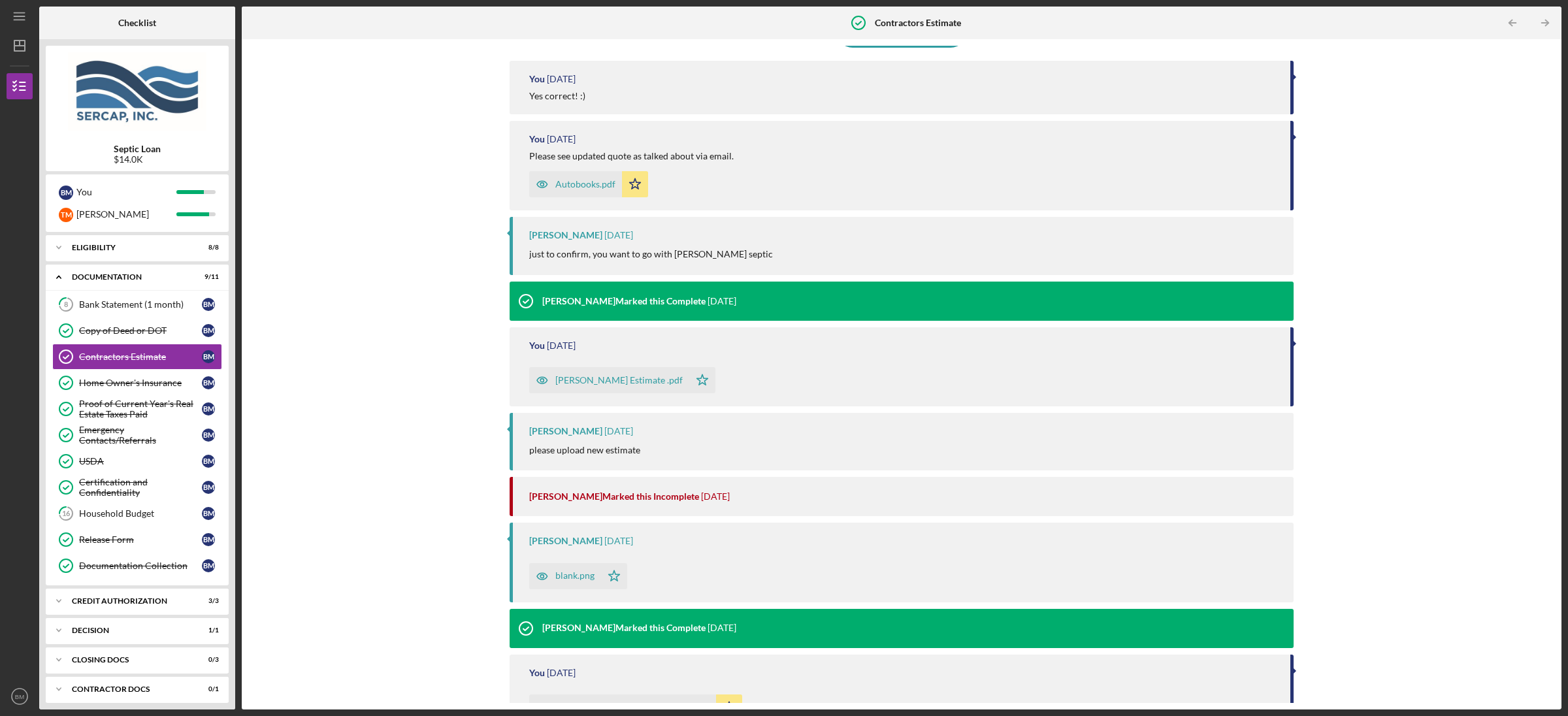
click at [620, 387] on div "[PERSON_NAME] Estimate .pdf" at bounding box center [609, 380] width 160 height 26
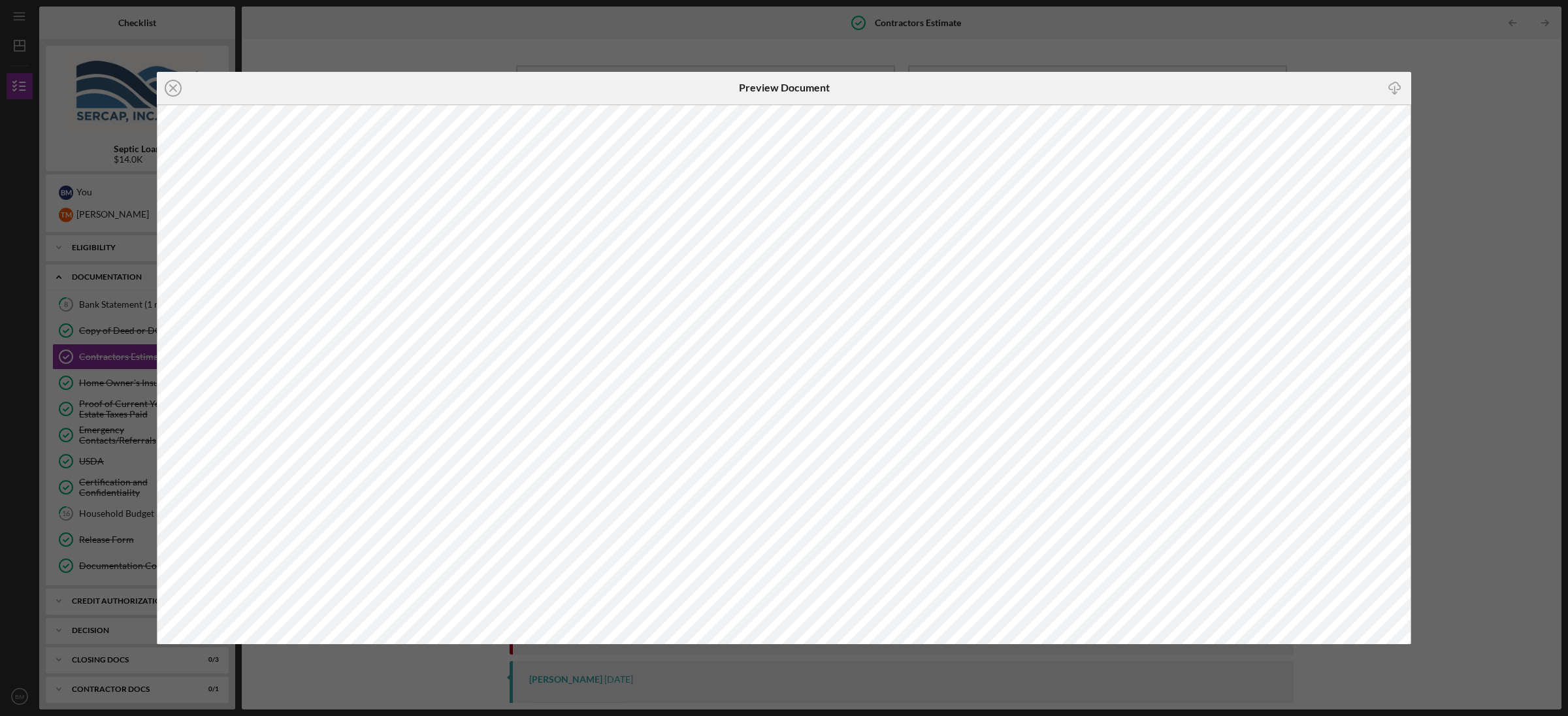
click at [555, 33] on div "Icon/Close Preview Document Icon/Download" at bounding box center [784, 358] width 1568 height 716
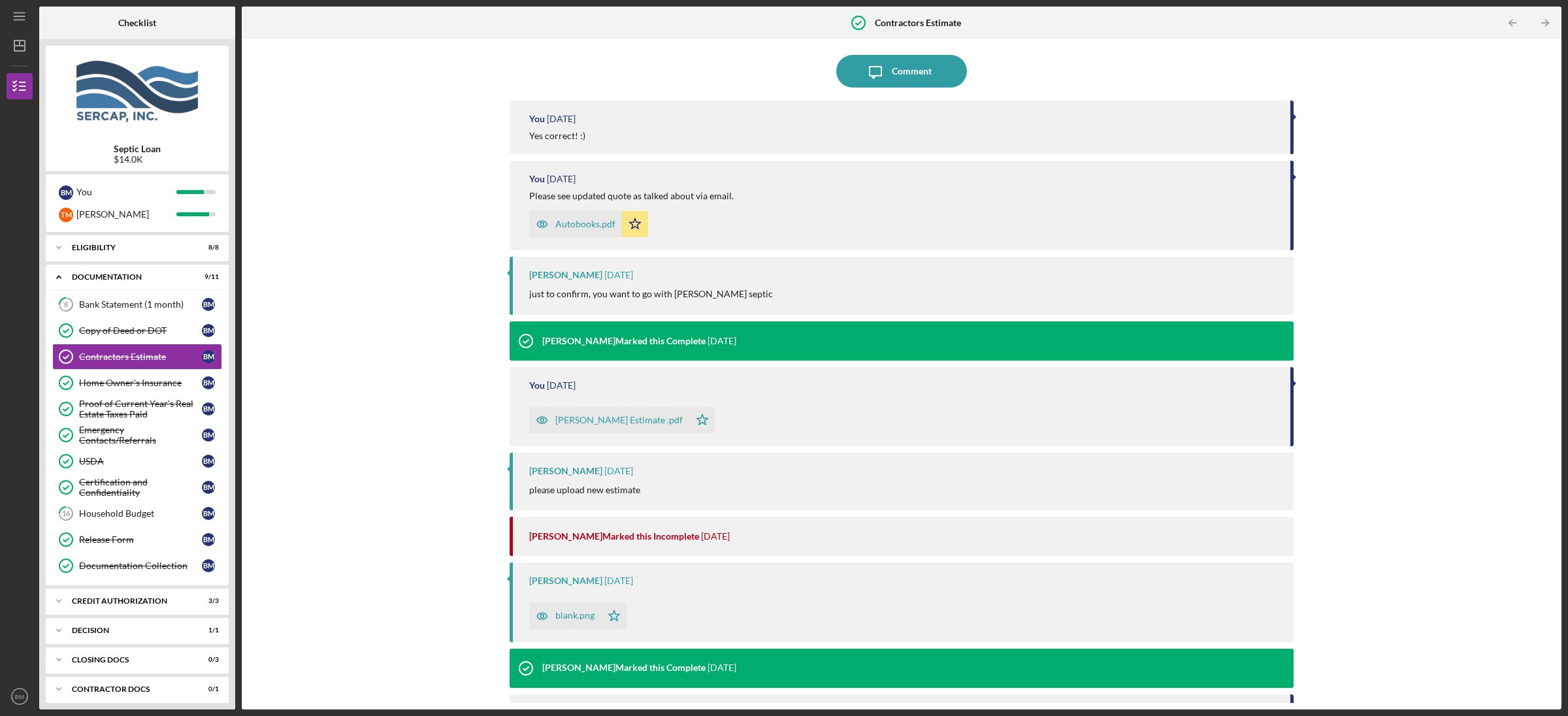
scroll to position [125, 0]
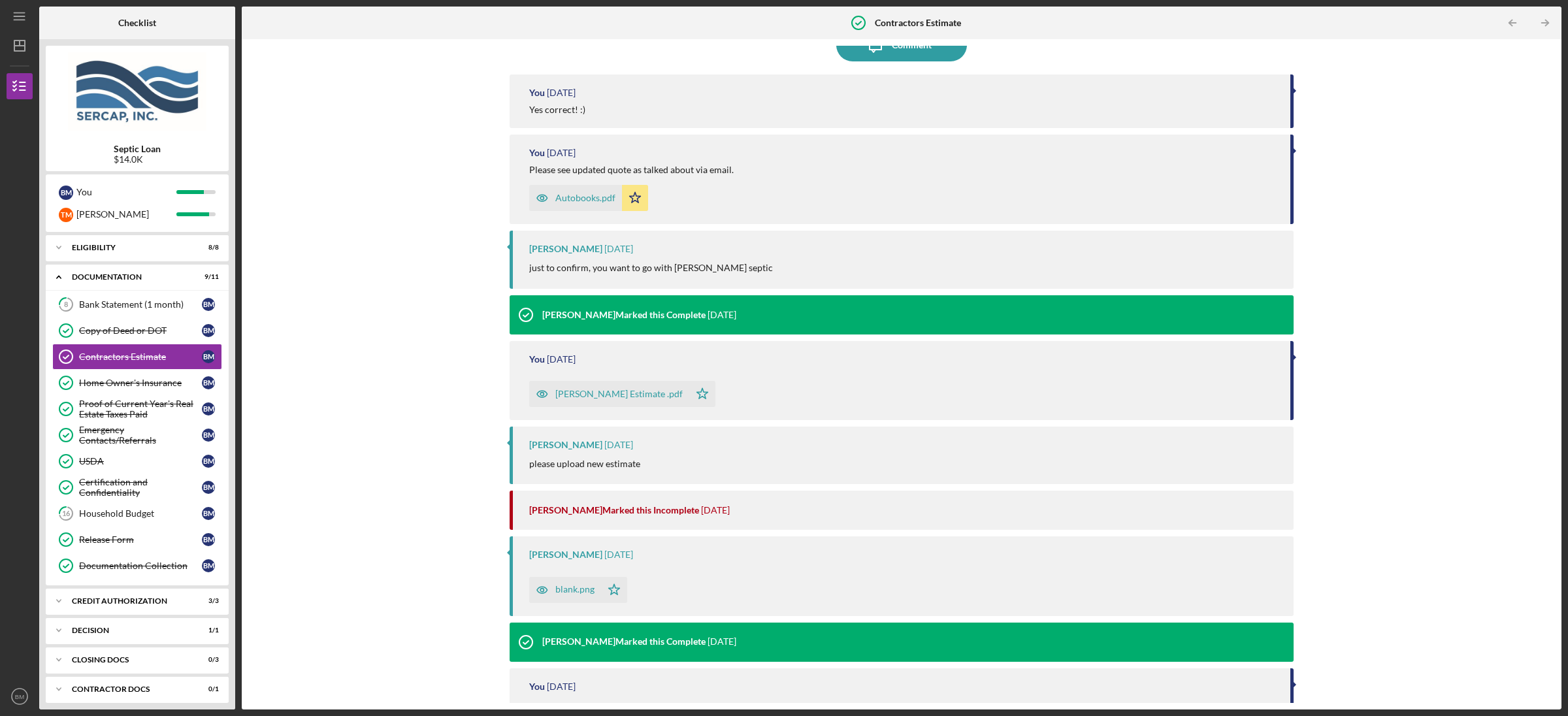
click at [572, 595] on div "blank.png" at bounding box center [565, 590] width 72 height 26
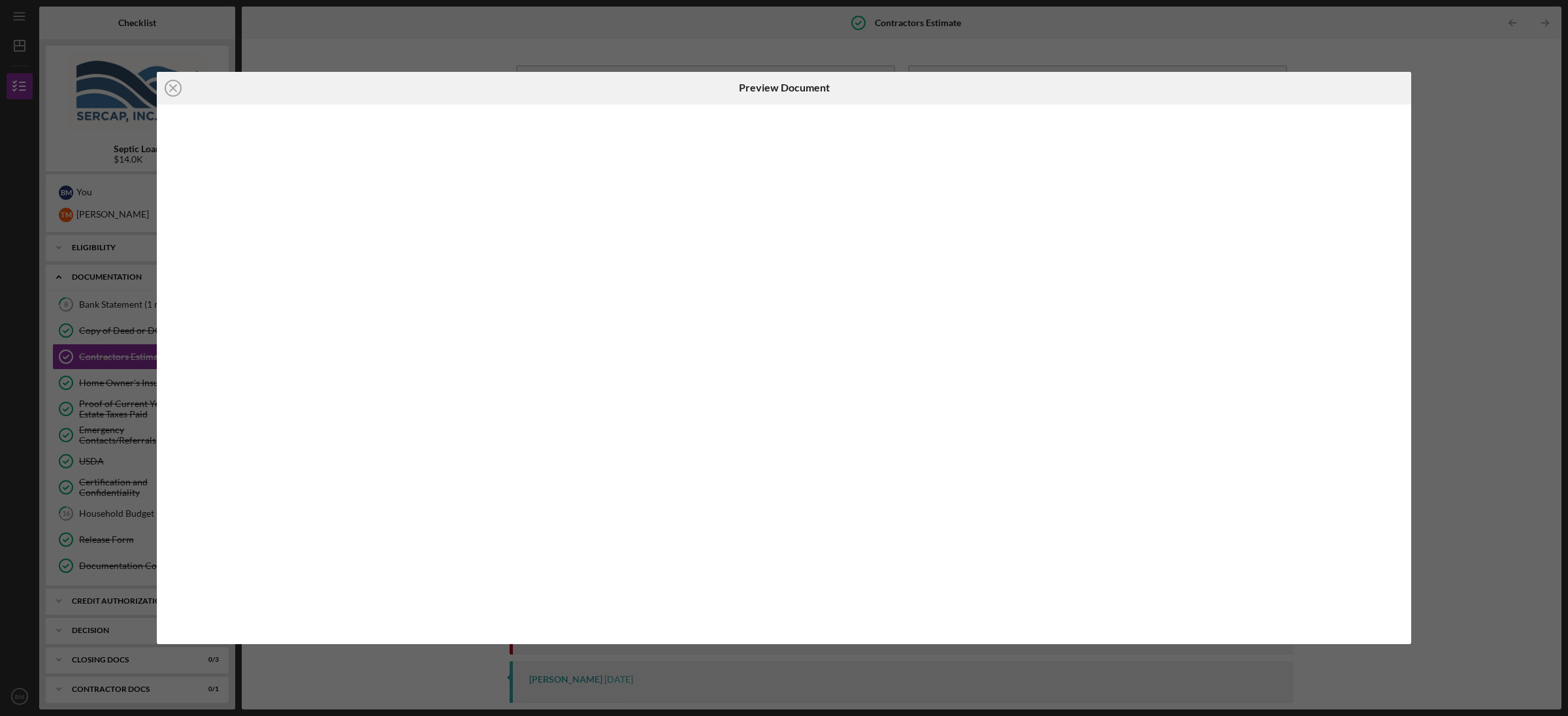
scroll to position [25, 0]
click at [159, 76] on icon "Icon/Close" at bounding box center [173, 88] width 33 height 33
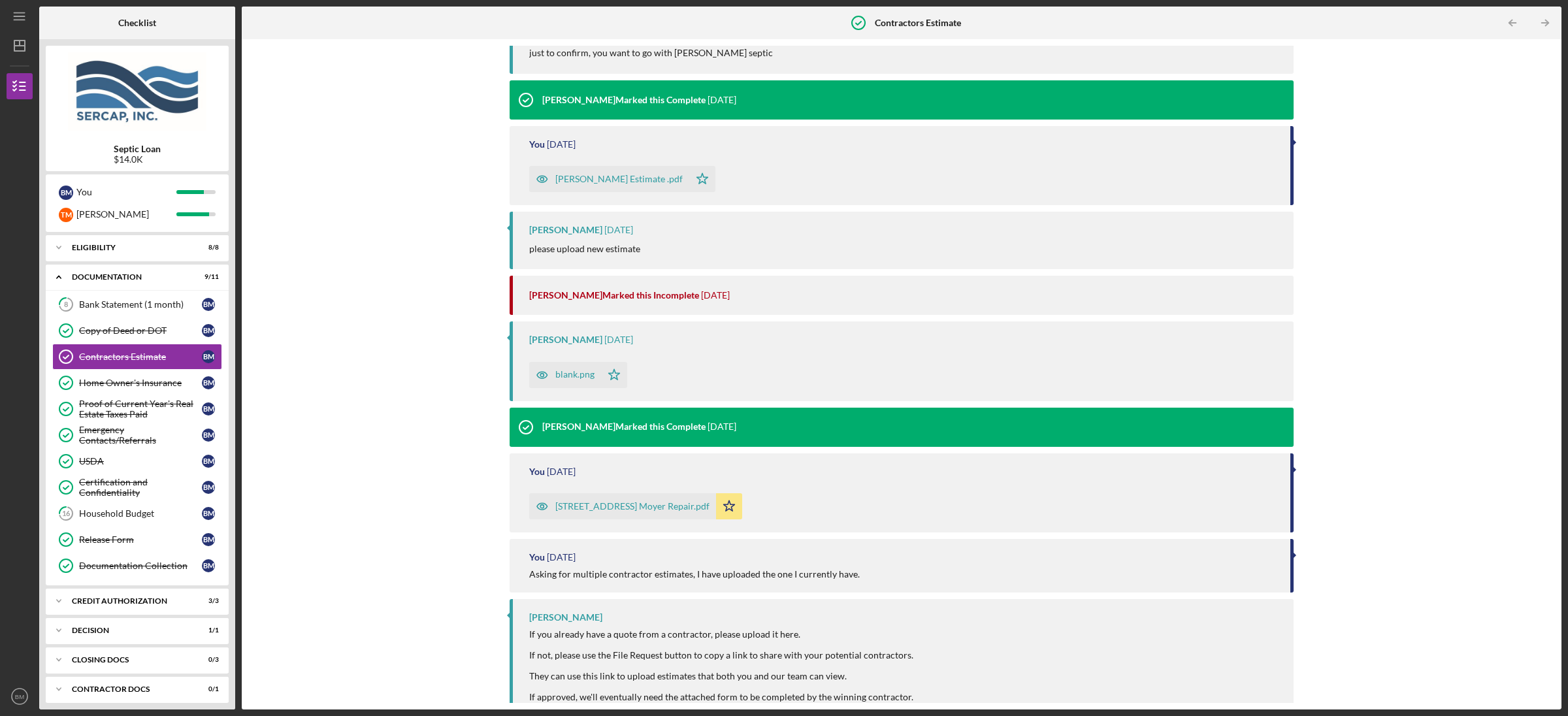
scroll to position [355, 0]
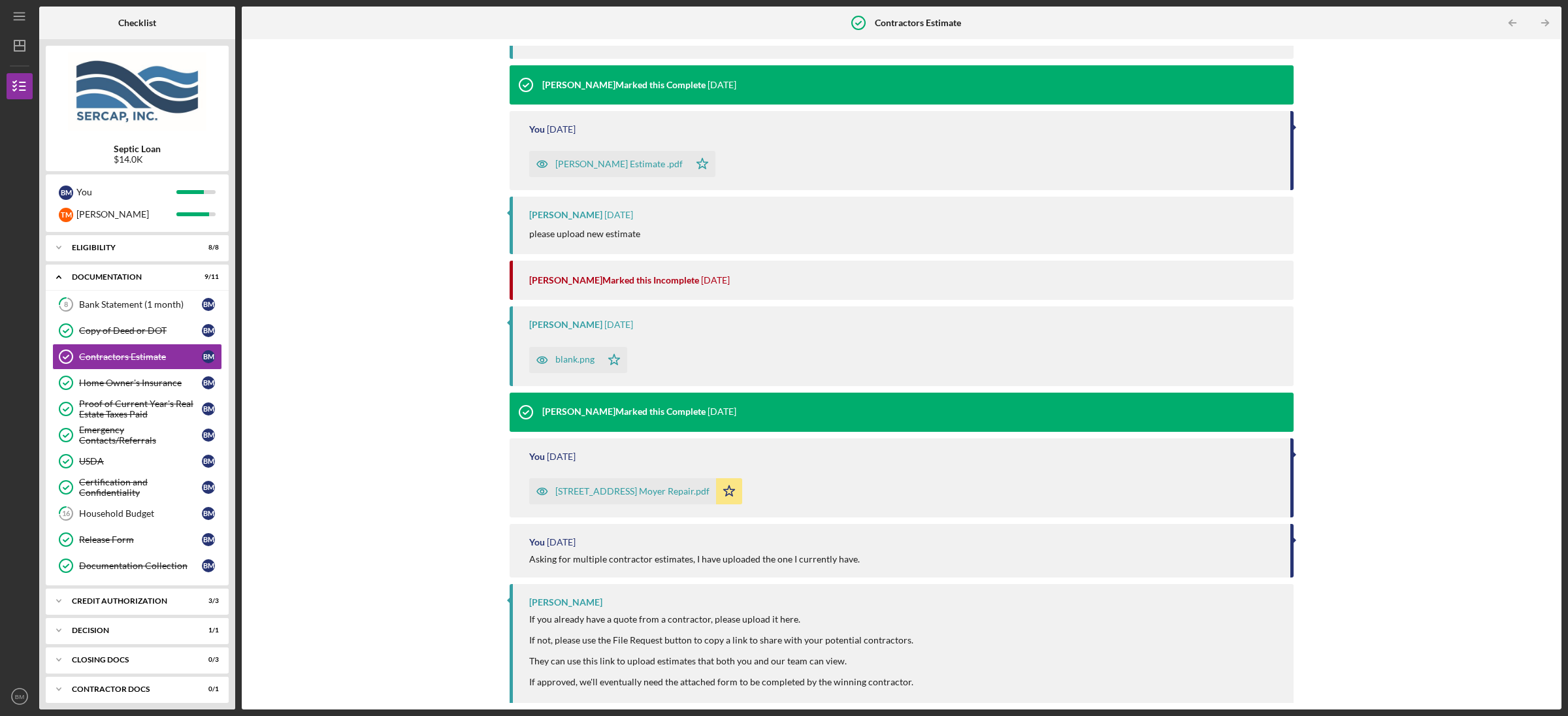
click at [625, 486] on div "[STREET_ADDRESS] Moyer Repair.pdf" at bounding box center [632, 491] width 154 height 10
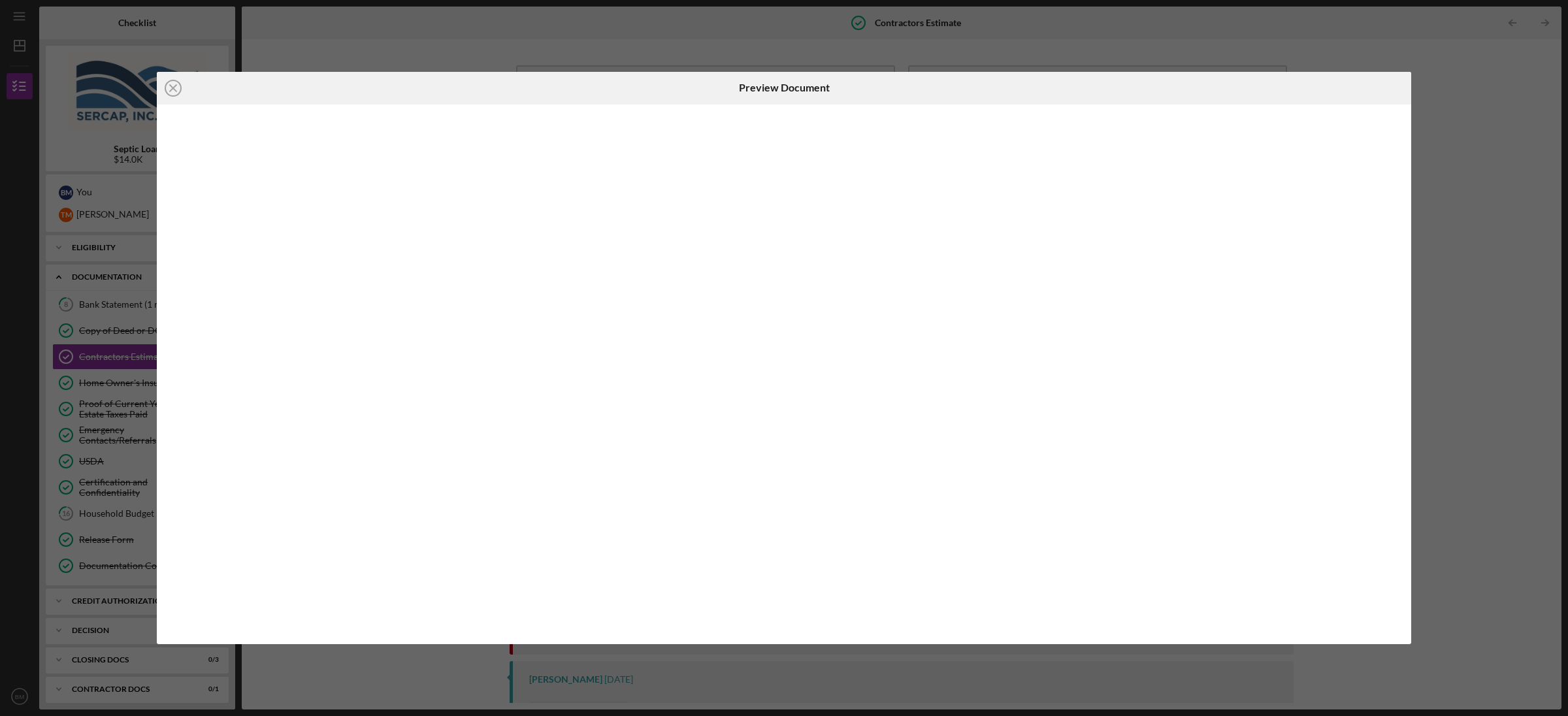
scroll to position [355, 0]
